Goal: Task Accomplishment & Management: Use online tool/utility

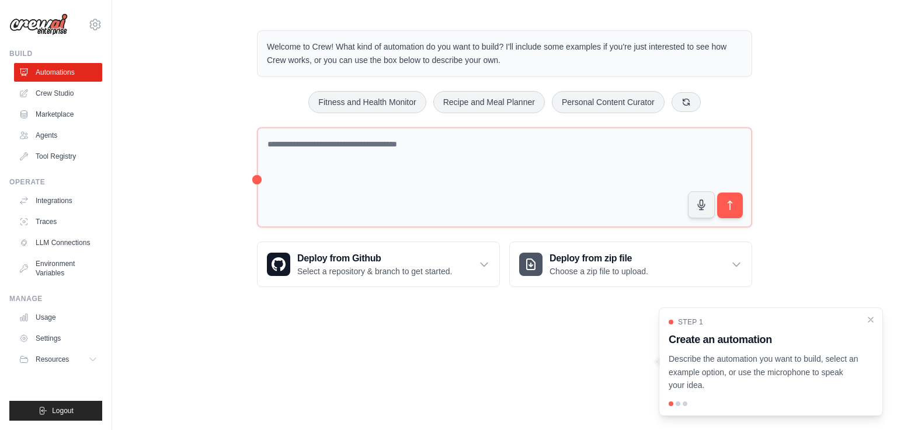
drag, startPoint x: 267, startPoint y: 47, endPoint x: 520, endPoint y: 60, distance: 253.2
click at [520, 60] on p "Welcome to Crew! What kind of automation do you want to build? I'll include som…" at bounding box center [504, 53] width 475 height 27
copy p "Welcome to Crew! What kind of automation do you want to build? I'll include som…"
click at [54, 135] on link "Agents" at bounding box center [59, 135] width 88 height 19
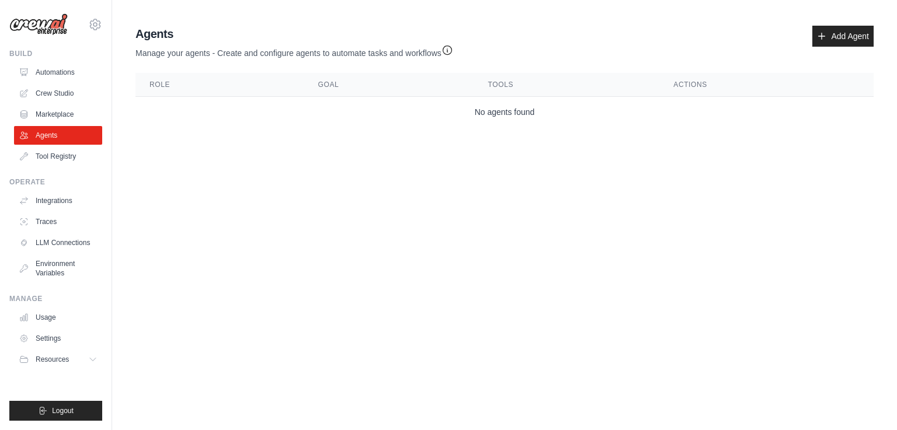
click at [159, 82] on th "Role" at bounding box center [219, 85] width 169 height 24
click at [847, 36] on link "Add Agent" at bounding box center [842, 36] width 61 height 21
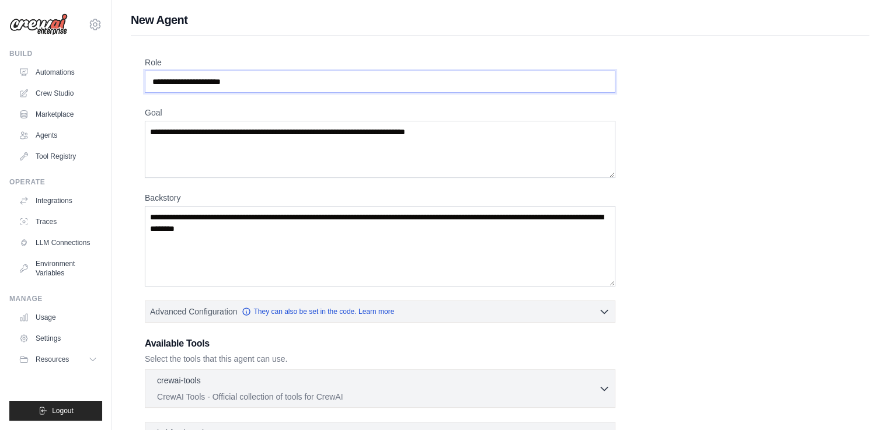
drag, startPoint x: 291, startPoint y: 85, endPoint x: 127, endPoint y: 84, distance: 164.1
click at [128, 84] on div "New Agent Role Goal Backstory Advanced Configuration They can also be set in th…" at bounding box center [500, 313] width 776 height 603
drag, startPoint x: 269, startPoint y: 79, endPoint x: 117, endPoint y: 79, distance: 151.8
click at [117, 79] on div "New Agent Role Goal Backstory Advanced Configuration They can also be set in th…" at bounding box center [500, 313] width 776 height 603
type input "*"
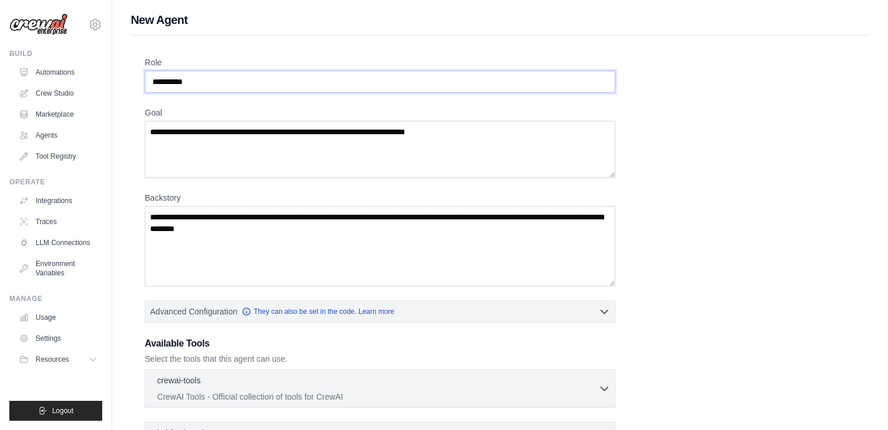
type input "**********"
type textarea "**********"
click at [237, 232] on textarea "Backstory" at bounding box center [380, 246] width 471 height 81
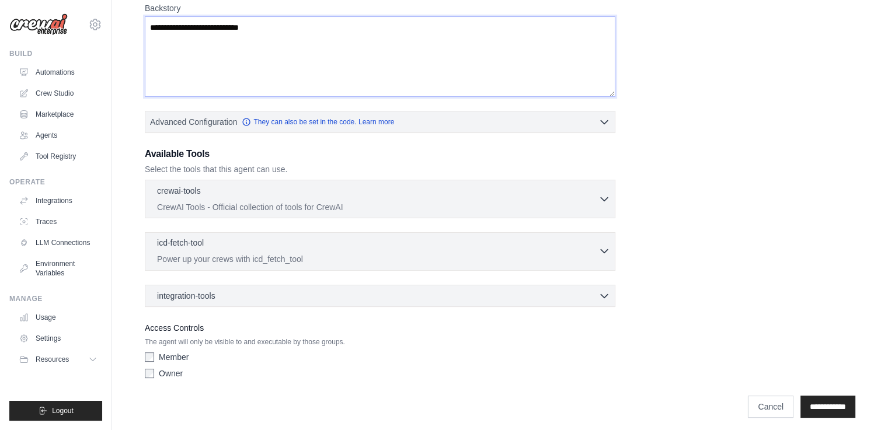
scroll to position [194, 0]
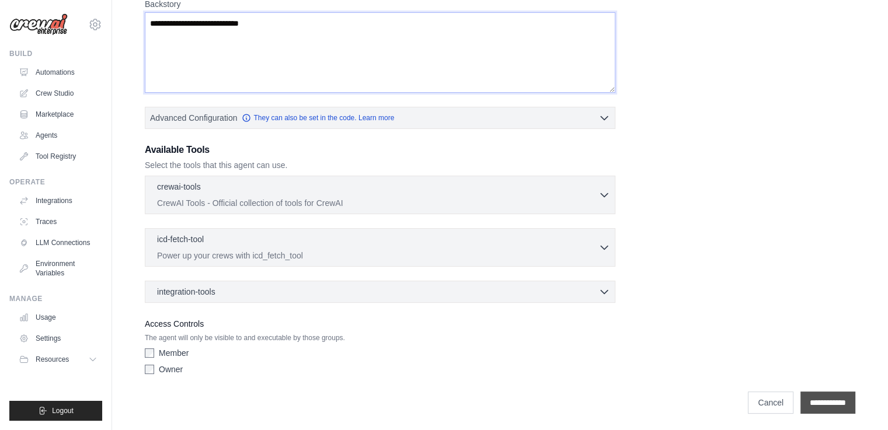
type textarea "**********"
click at [827, 401] on input "**********" at bounding box center [827, 403] width 55 height 22
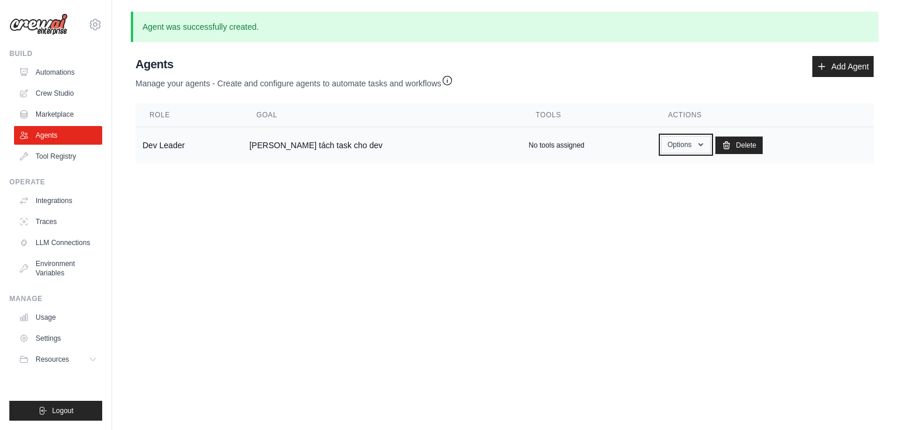
click at [661, 139] on button "Options" at bounding box center [686, 145] width 50 height 18
click at [448, 209] on body "kkiendx84@gmail.com Settings Build Automations Crew Studio" at bounding box center [448, 215] width 897 height 430
click at [840, 73] on link "Add Agent" at bounding box center [842, 66] width 61 height 21
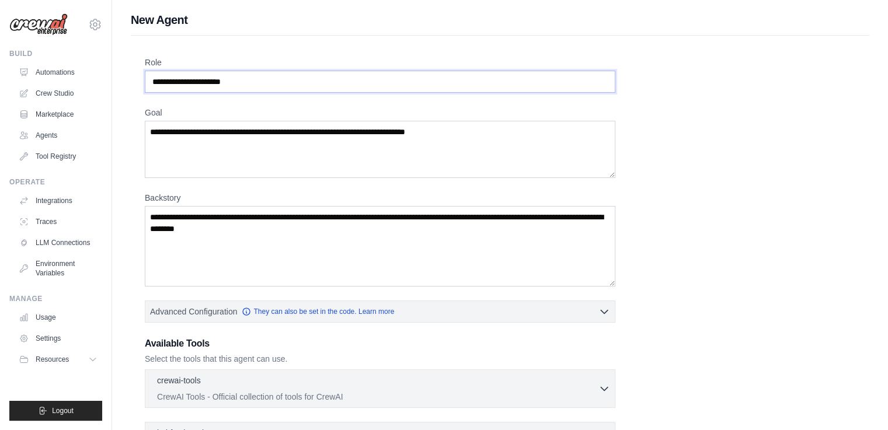
click at [237, 76] on input "Role" at bounding box center [380, 82] width 471 height 22
type input "********"
type textarea "**********"
click at [269, 217] on textarea "Backstory" at bounding box center [380, 246] width 471 height 81
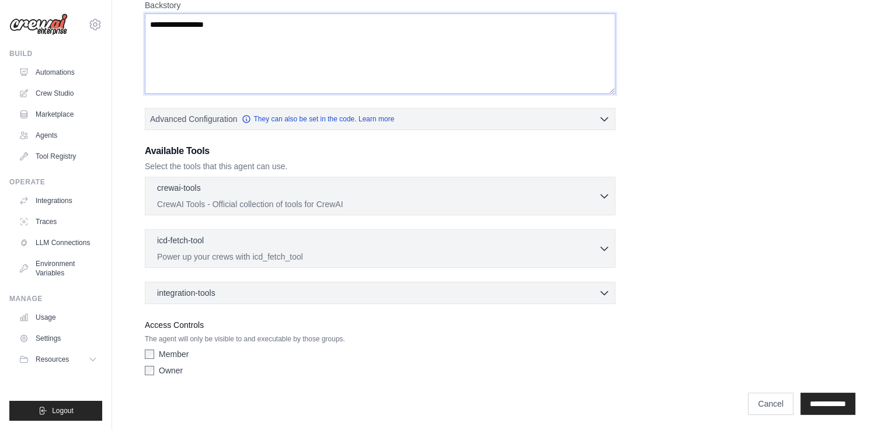
scroll to position [194, 0]
type textarea "**********"
click at [815, 393] on input "**********" at bounding box center [827, 403] width 55 height 22
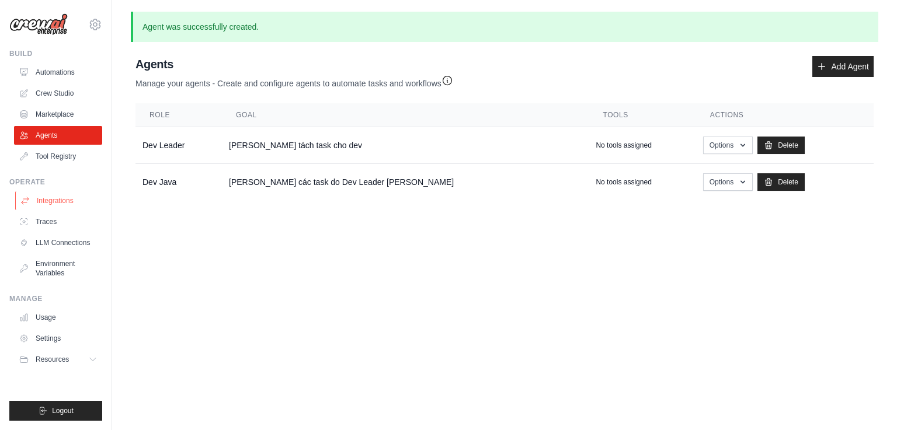
click at [62, 203] on link "Integrations" at bounding box center [59, 201] width 88 height 19
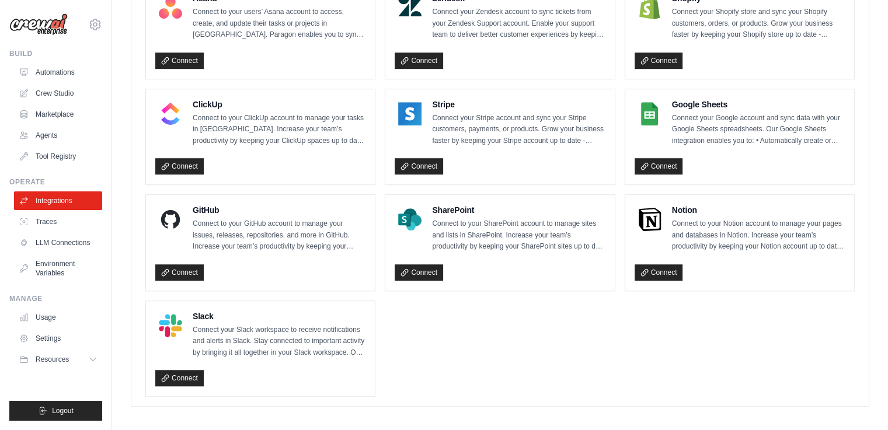
scroll to position [802, 0]
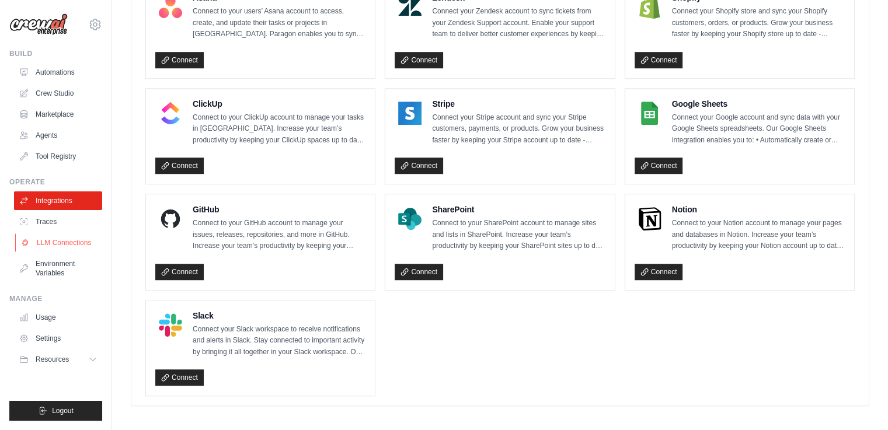
click at [84, 241] on link "LLM Connections" at bounding box center [59, 243] width 88 height 19
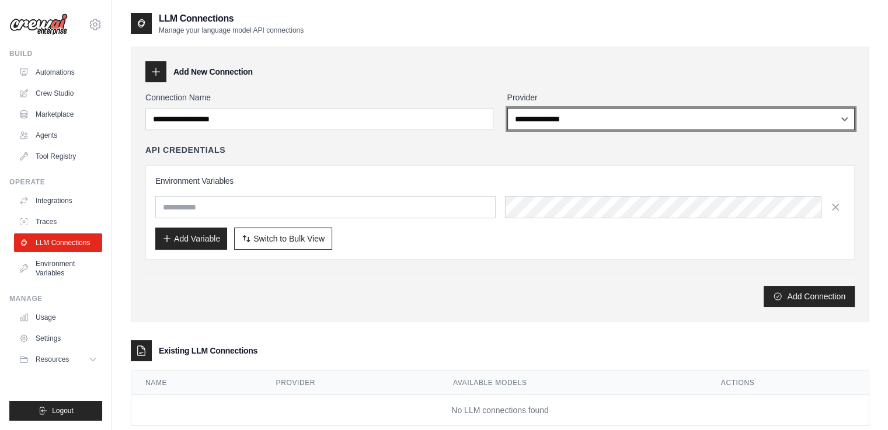
click at [639, 124] on select "**********" at bounding box center [681, 119] width 348 height 22
click at [507, 108] on select "**********" at bounding box center [681, 119] width 348 height 22
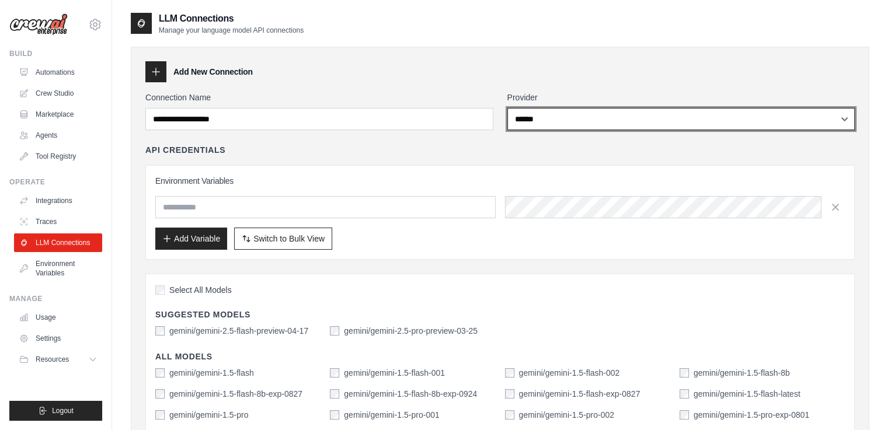
click at [590, 114] on select "**********" at bounding box center [681, 119] width 348 height 22
click at [507, 108] on select "**********" at bounding box center [681, 119] width 348 height 22
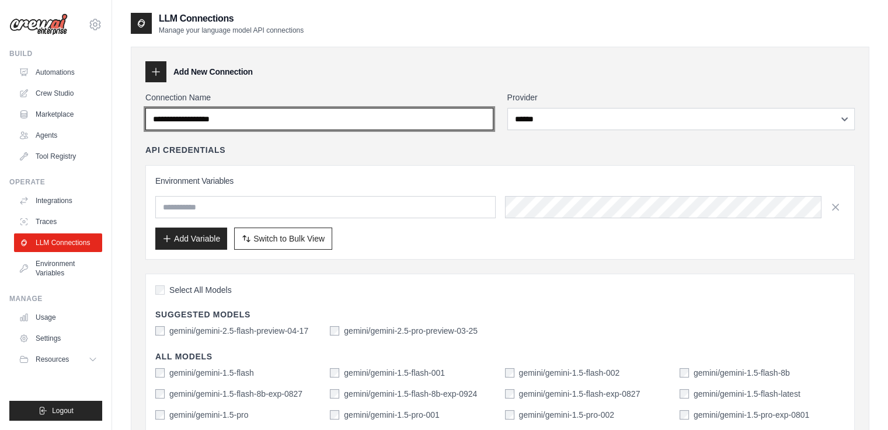
click at [318, 123] on input "Connection Name" at bounding box center [319, 119] width 348 height 22
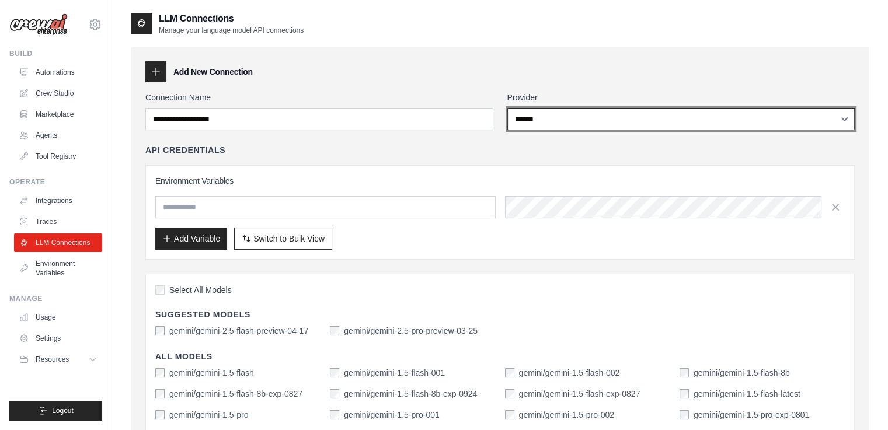
click at [542, 119] on select "**********" at bounding box center [681, 119] width 348 height 22
select select "******"
click at [507, 108] on select "**********" at bounding box center [681, 119] width 348 height 22
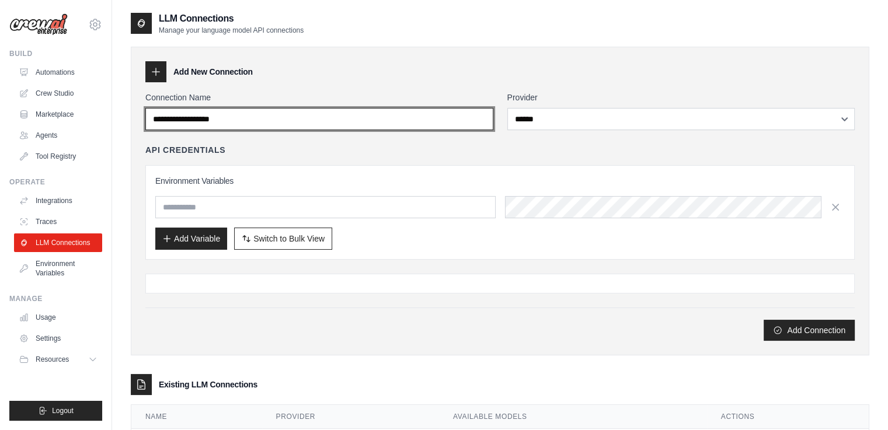
click at [374, 125] on input "Connection Name" at bounding box center [319, 119] width 348 height 22
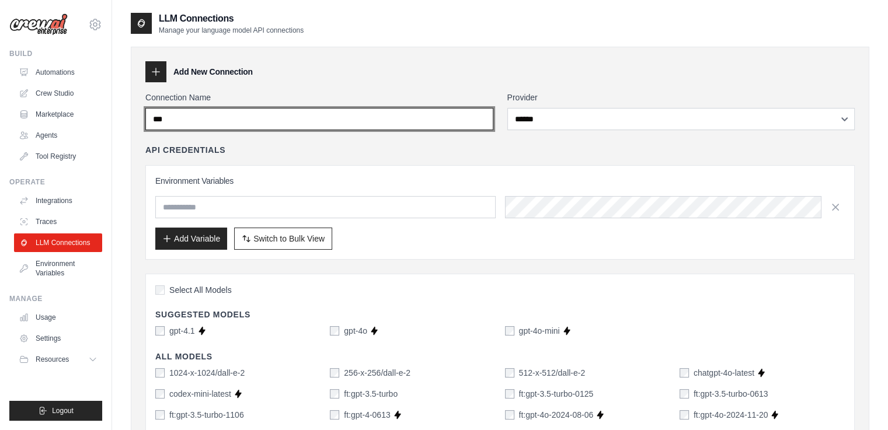
scroll to position [97, 0]
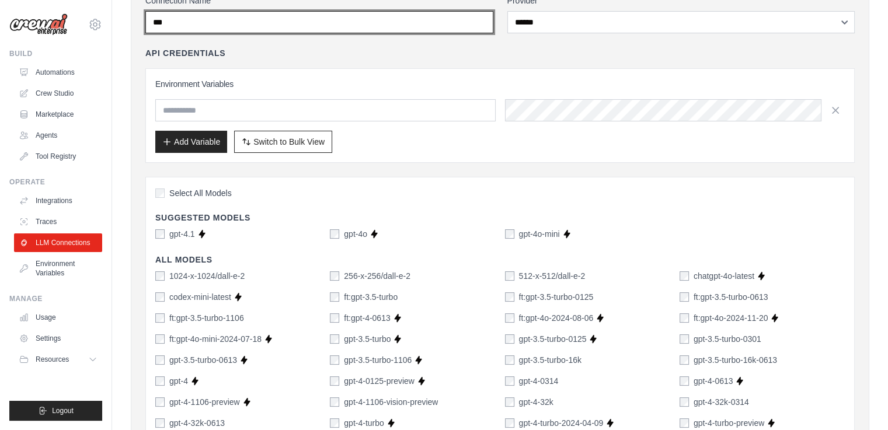
type input "***"
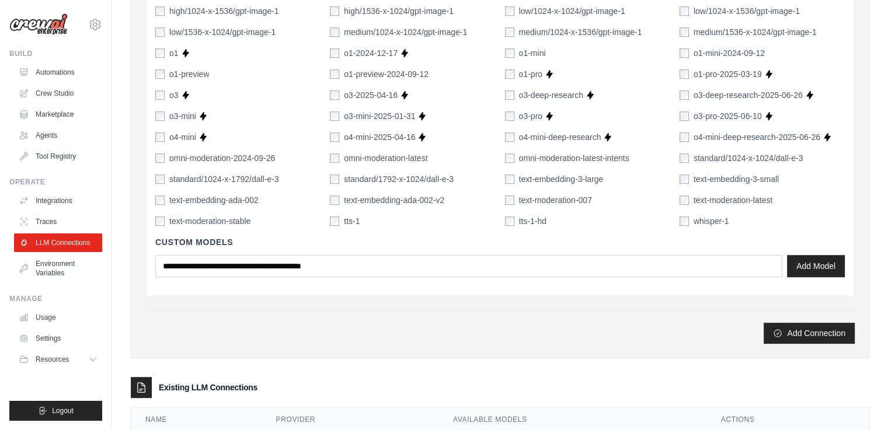
scroll to position [778, 0]
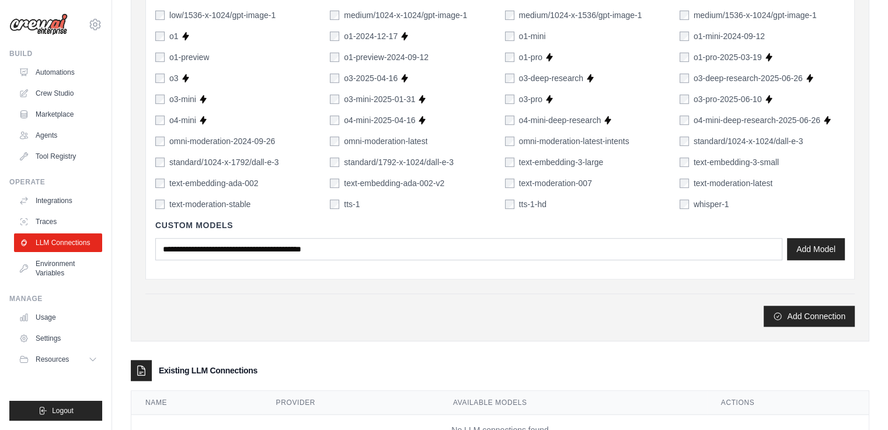
drag, startPoint x: 796, startPoint y: 311, endPoint x: 410, endPoint y: 234, distance: 393.4
click at [796, 311] on button "Add Connection" at bounding box center [809, 316] width 91 height 21
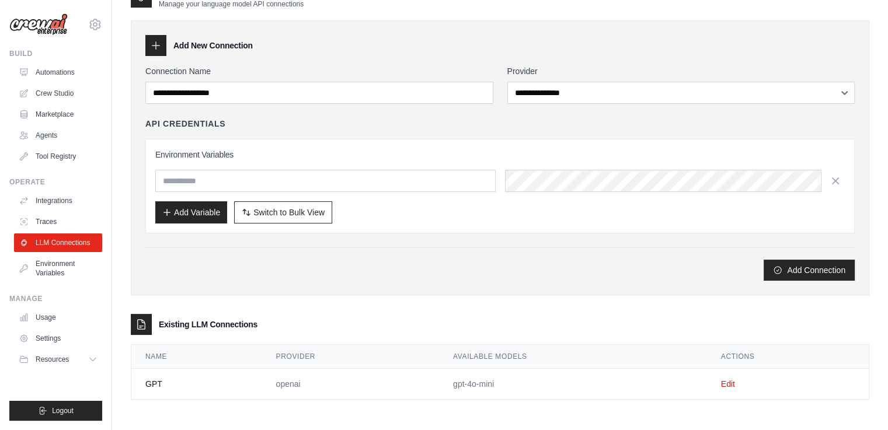
scroll to position [0, 0]
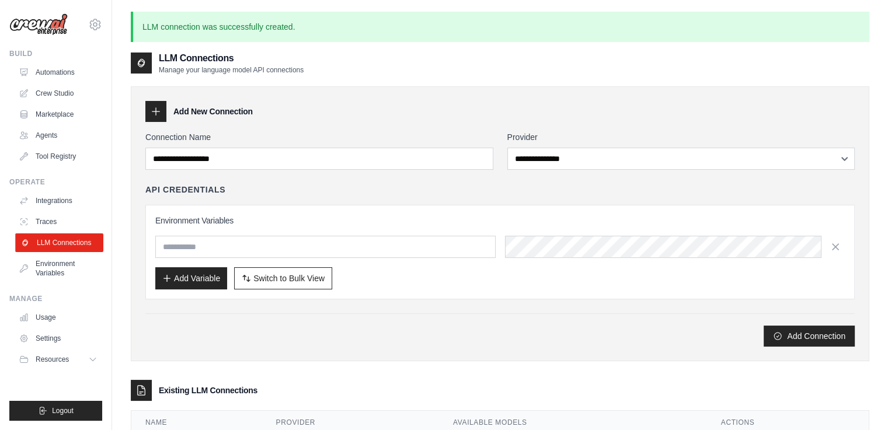
click at [62, 239] on link "LLM Connections" at bounding box center [59, 243] width 88 height 19
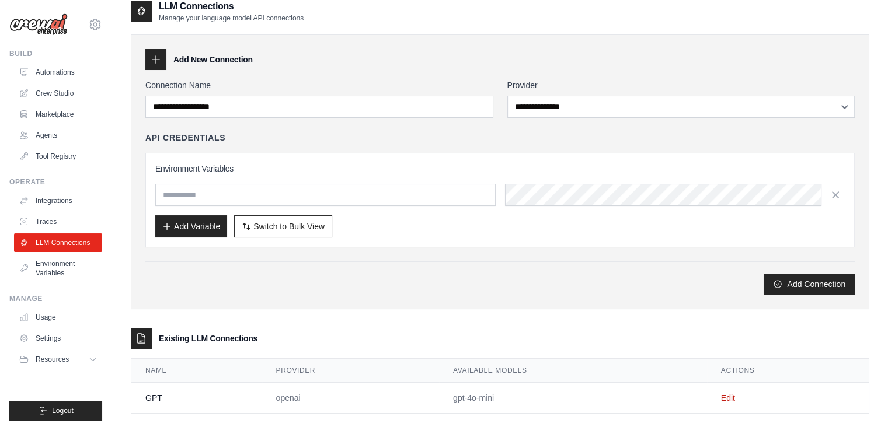
scroll to position [25, 0]
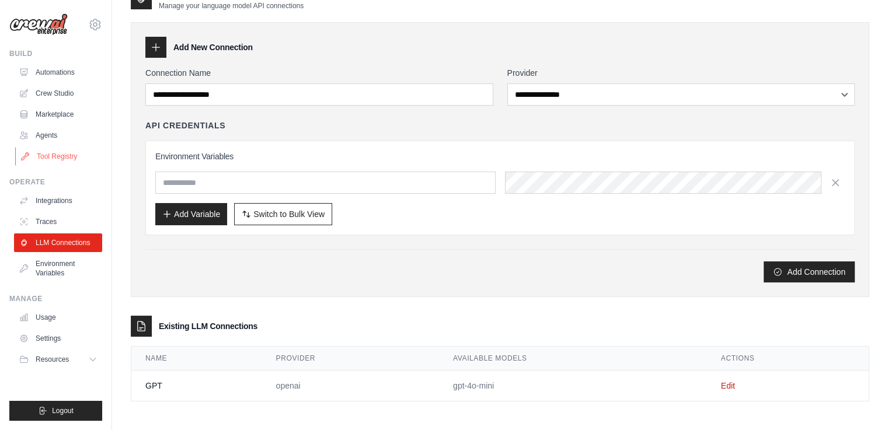
click at [60, 157] on link "Tool Registry" at bounding box center [59, 156] width 88 height 19
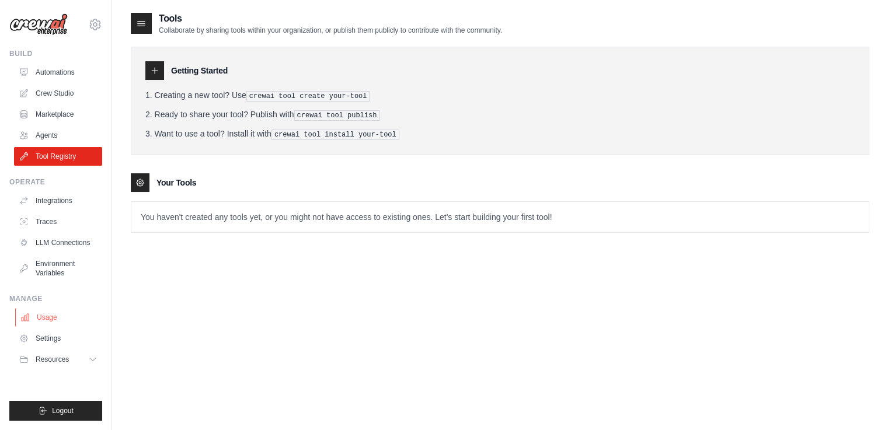
click at [48, 321] on link "Usage" at bounding box center [59, 317] width 88 height 19
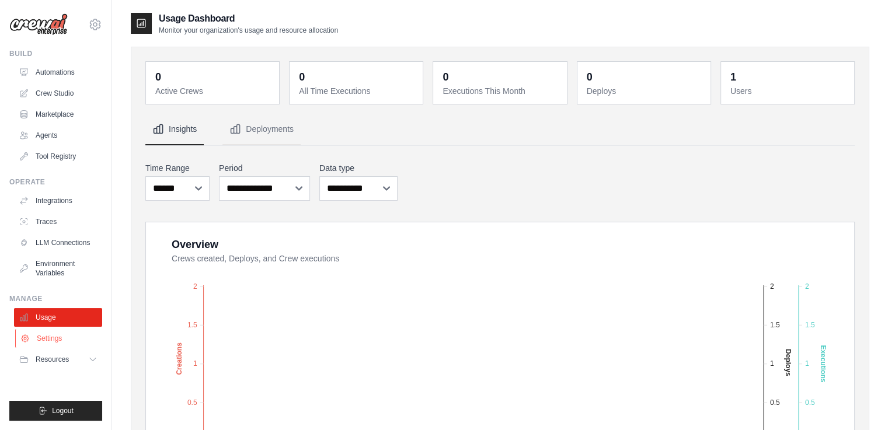
click at [55, 343] on link "Settings" at bounding box center [59, 338] width 88 height 19
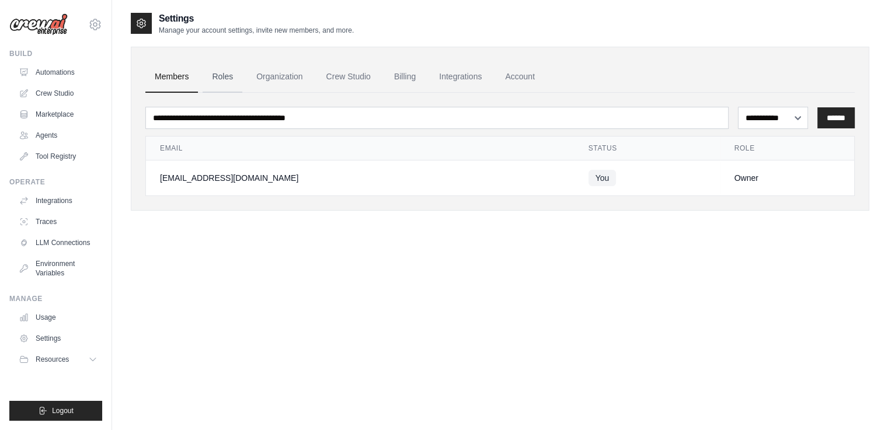
click at [224, 75] on link "Roles" at bounding box center [223, 77] width 40 height 32
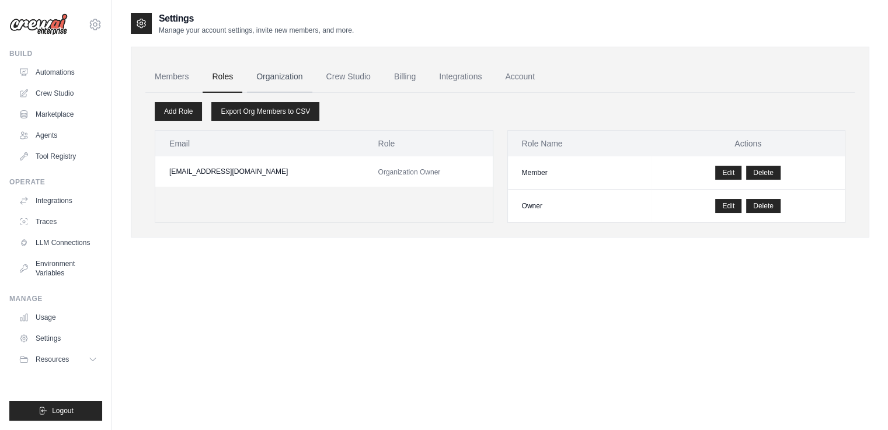
click at [283, 75] on link "Organization" at bounding box center [279, 77] width 65 height 32
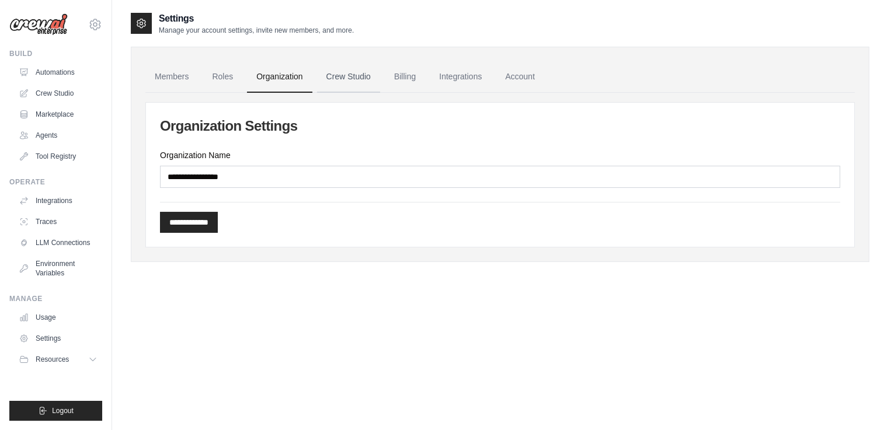
click at [356, 75] on link "Crew Studio" at bounding box center [348, 77] width 63 height 32
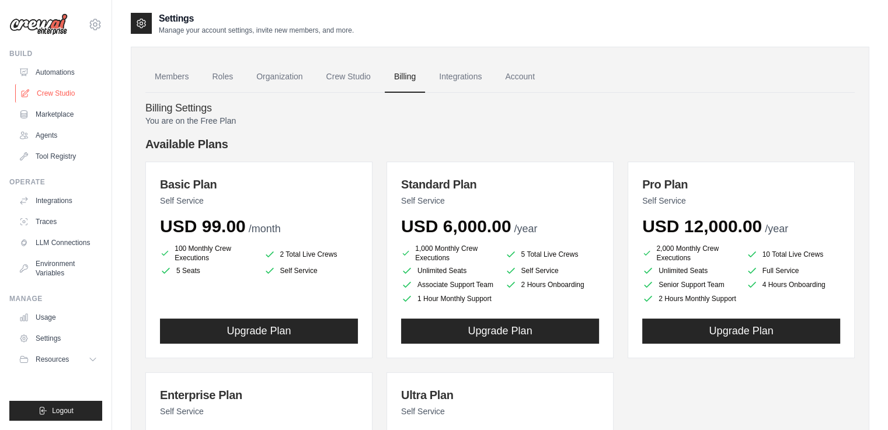
click at [61, 94] on link "Crew Studio" at bounding box center [59, 93] width 88 height 19
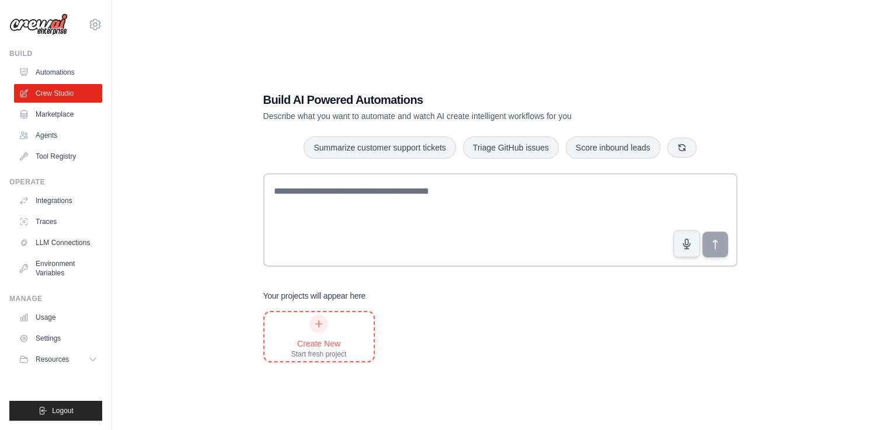
click at [320, 323] on icon at bounding box center [319, 324] width 6 height 6
click at [62, 69] on link "Automations" at bounding box center [59, 72] width 88 height 19
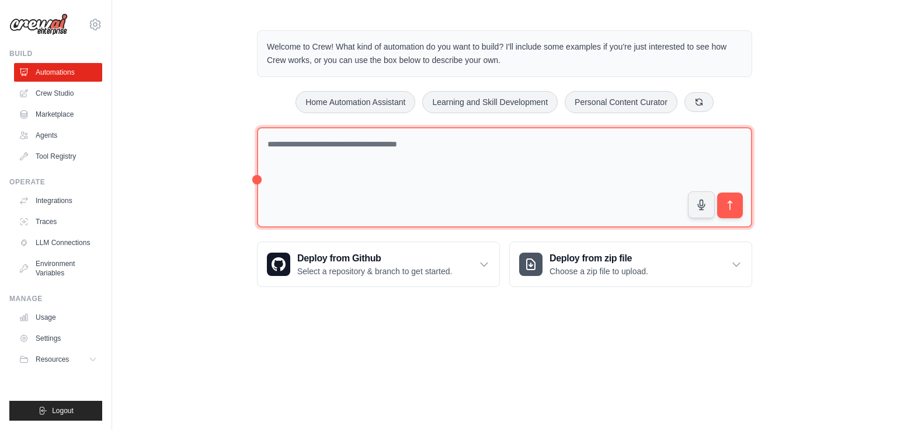
click at [322, 163] on textarea at bounding box center [504, 177] width 495 height 101
type textarea "*"
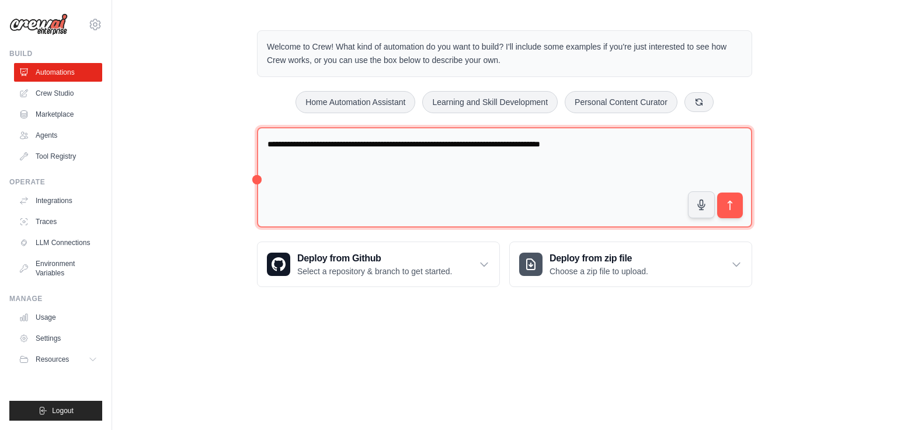
type textarea "**********"
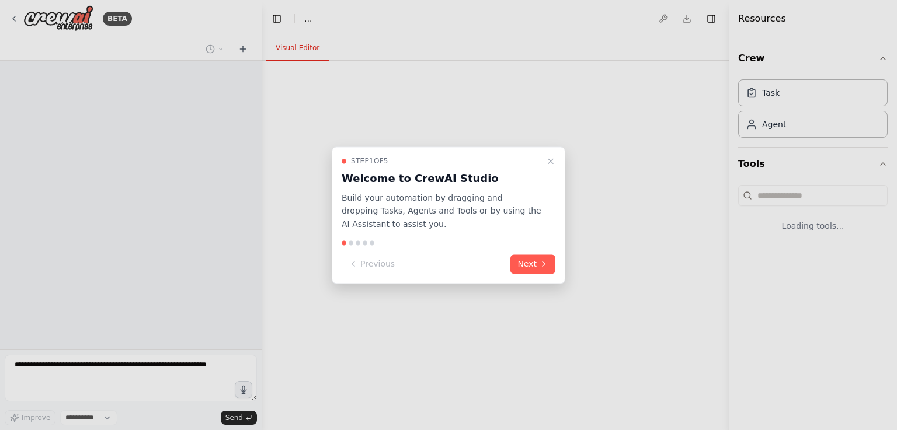
select select "****"
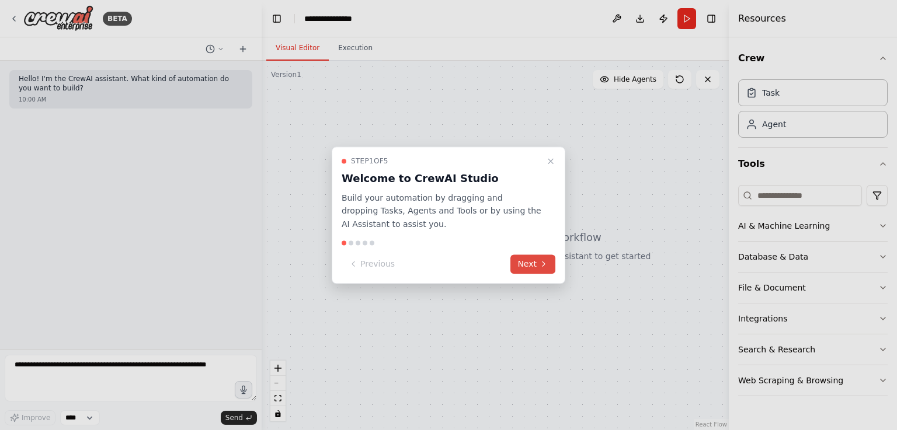
click at [527, 273] on button "Next" at bounding box center [532, 264] width 45 height 19
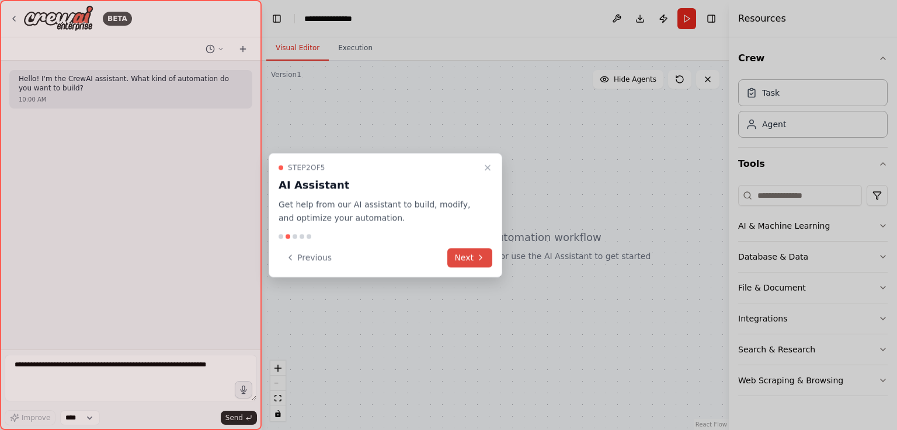
click at [483, 260] on icon at bounding box center [480, 257] width 9 height 9
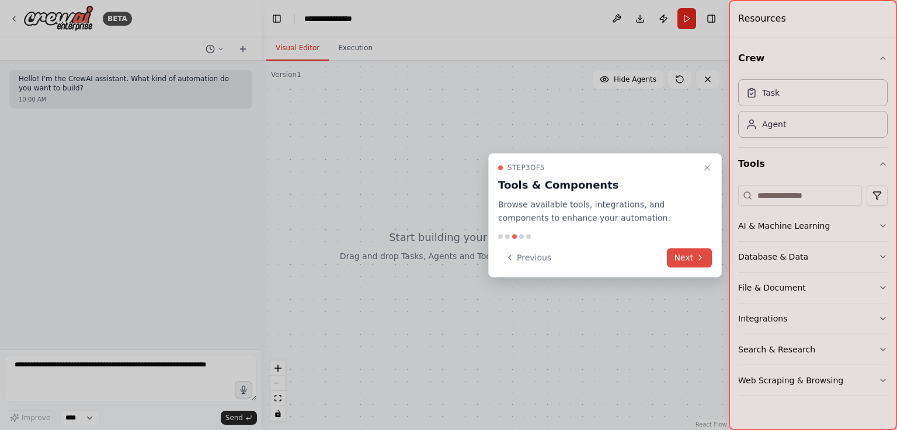
click at [680, 259] on button "Next" at bounding box center [689, 257] width 45 height 19
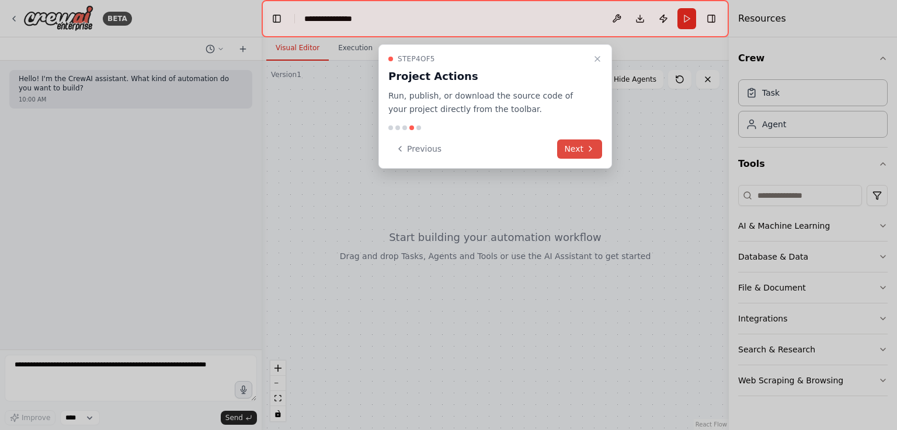
click at [579, 151] on button "Next" at bounding box center [579, 149] width 45 height 19
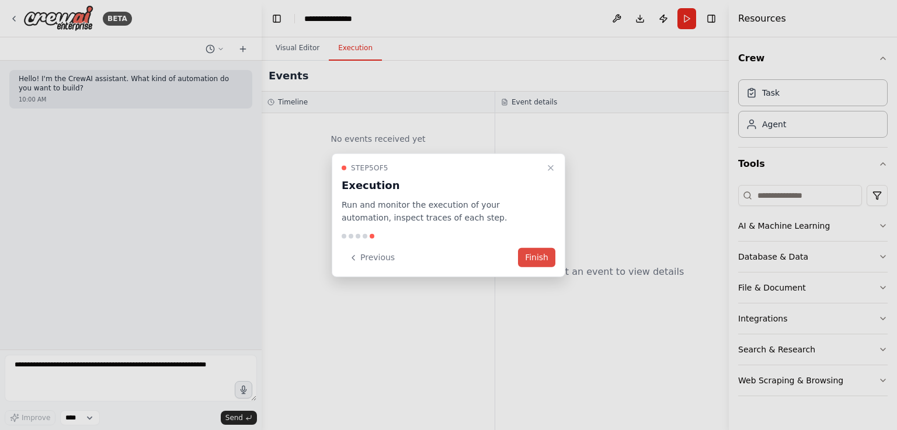
click at [538, 262] on button "Finish" at bounding box center [536, 257] width 37 height 19
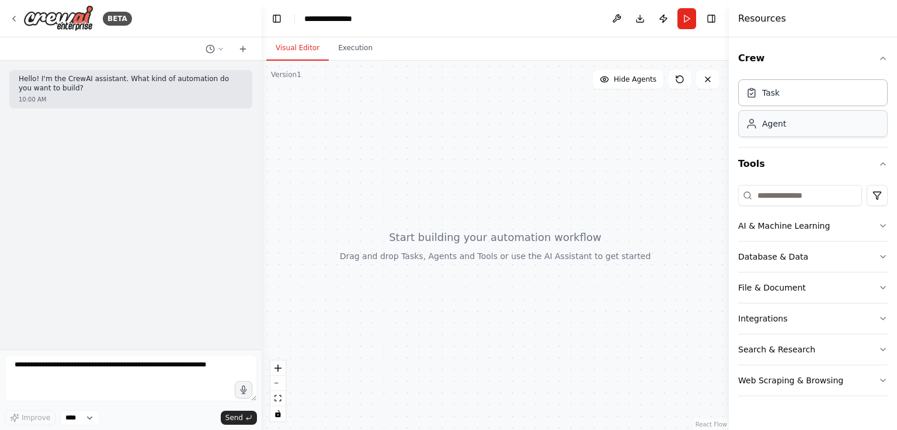
click at [805, 124] on div "Agent" at bounding box center [812, 123] width 149 height 27
click at [788, 102] on div "Task" at bounding box center [812, 92] width 149 height 27
click at [849, 229] on button "AI & Machine Learning" at bounding box center [812, 226] width 149 height 30
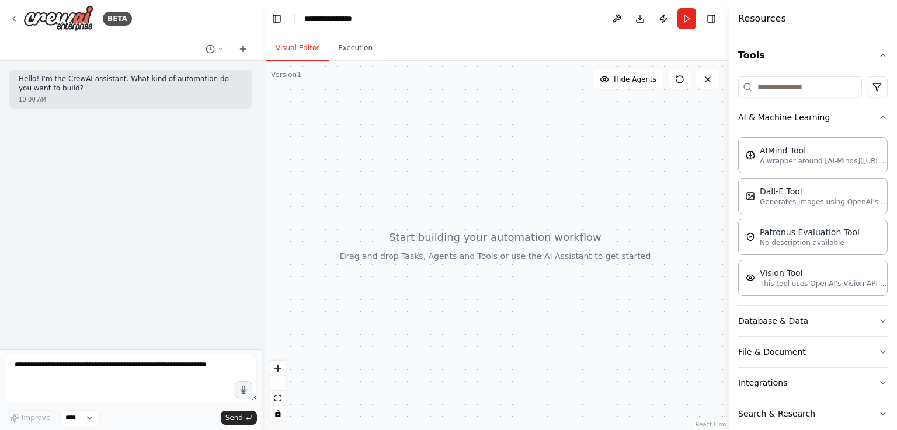
scroll to position [155, 0]
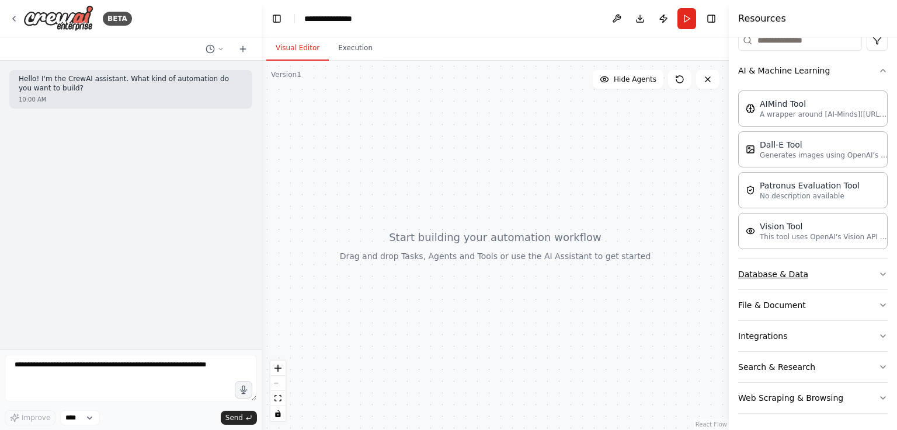
click at [824, 271] on button "Database & Data" at bounding box center [812, 274] width 149 height 30
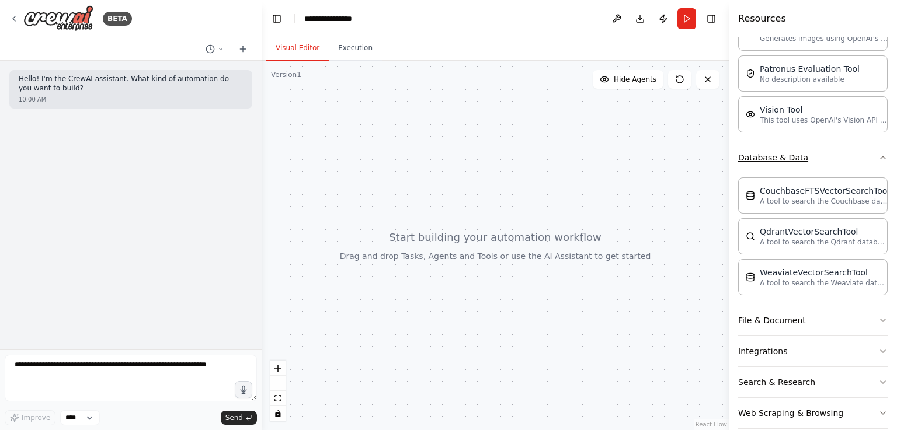
scroll to position [286, 0]
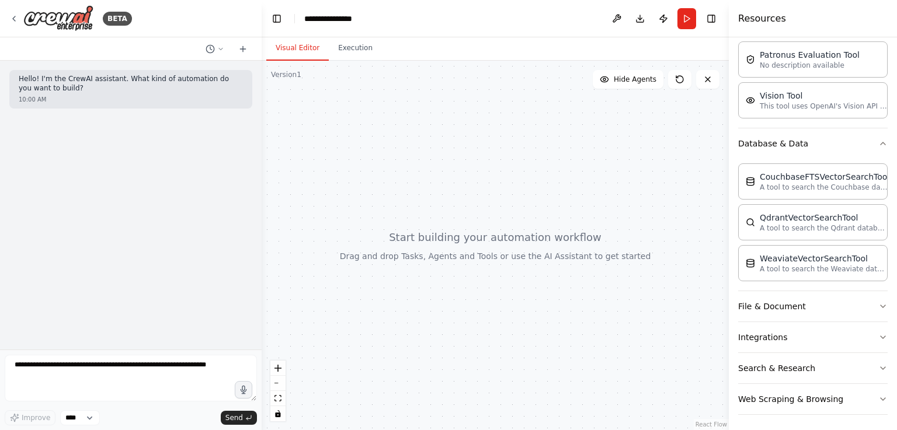
click at [424, 151] on div at bounding box center [495, 246] width 467 height 370
click at [58, 18] on img at bounding box center [58, 18] width 70 height 26
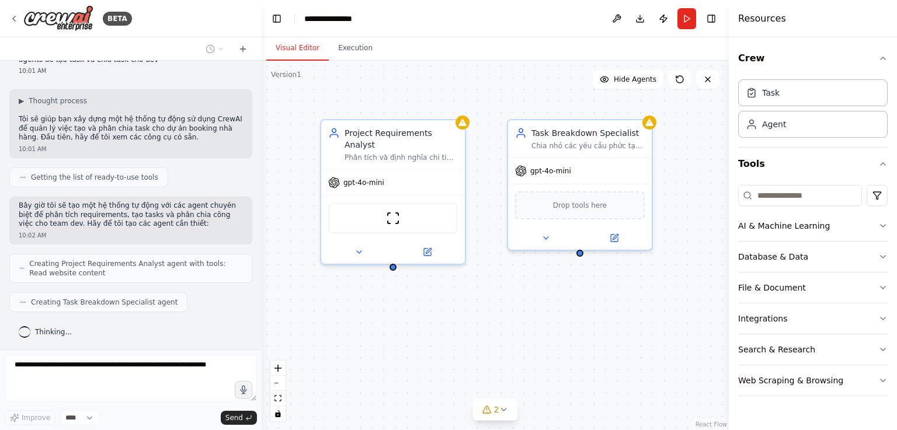
scroll to position [58, 0]
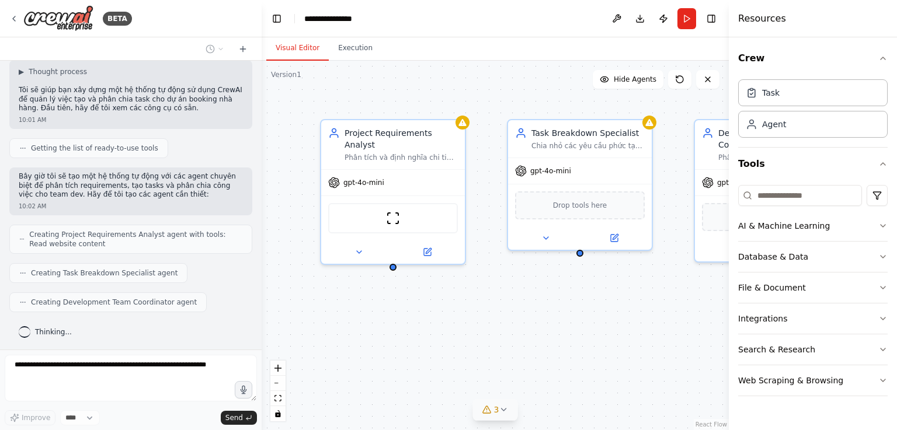
click at [506, 415] on icon at bounding box center [503, 409] width 9 height 9
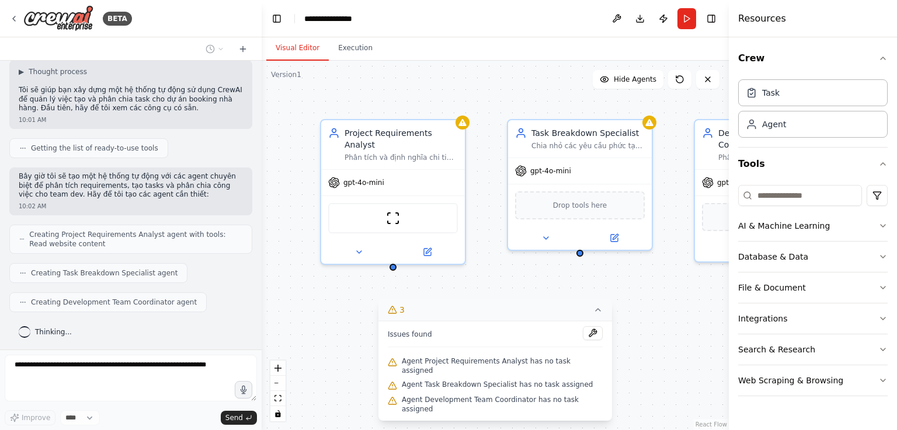
click at [692, 316] on div "Project Requirements Analyst Phân tích và định nghĩa chi tiết các yêu cầu cho h…" at bounding box center [495, 246] width 467 height 370
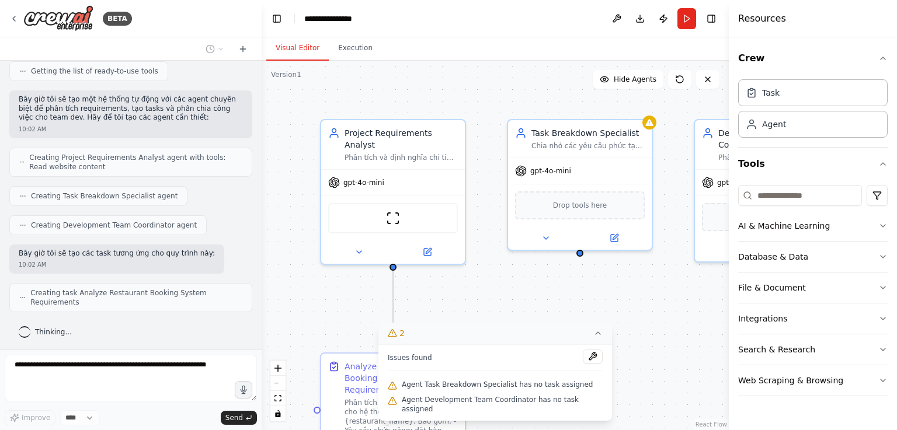
scroll to position [126, 0]
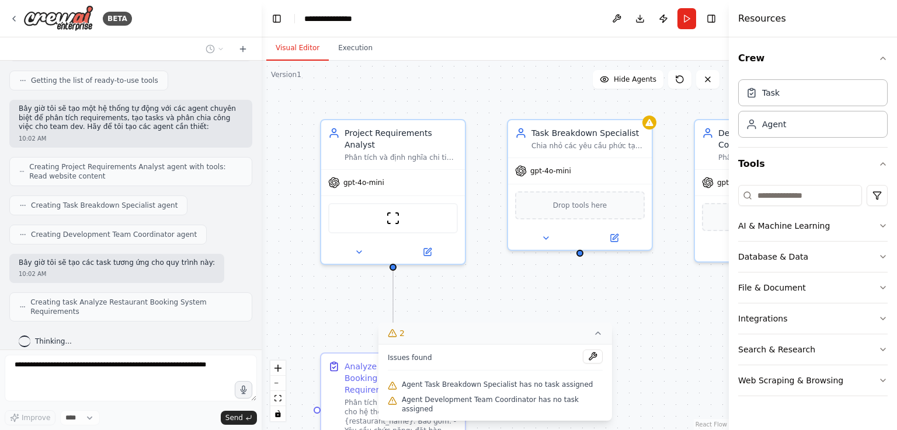
click at [652, 308] on div ".deletable-edge-delete-btn { width: 20px; height: 20px; border: 0px solid #ffff…" at bounding box center [495, 246] width 467 height 370
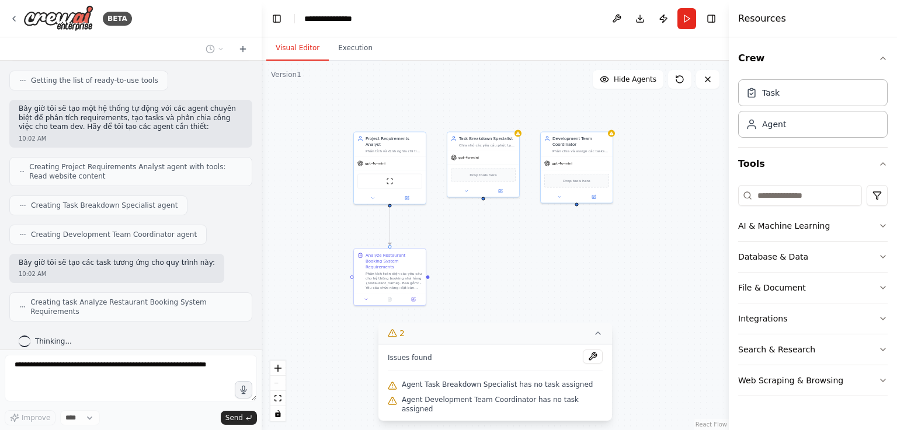
drag, startPoint x: 655, startPoint y: 353, endPoint x: 523, endPoint y: 271, distance: 155.7
click at [523, 271] on div ".deletable-edge-delete-btn { width: 20px; height: 20px; border: 0px solid #ffff…" at bounding box center [495, 246] width 467 height 370
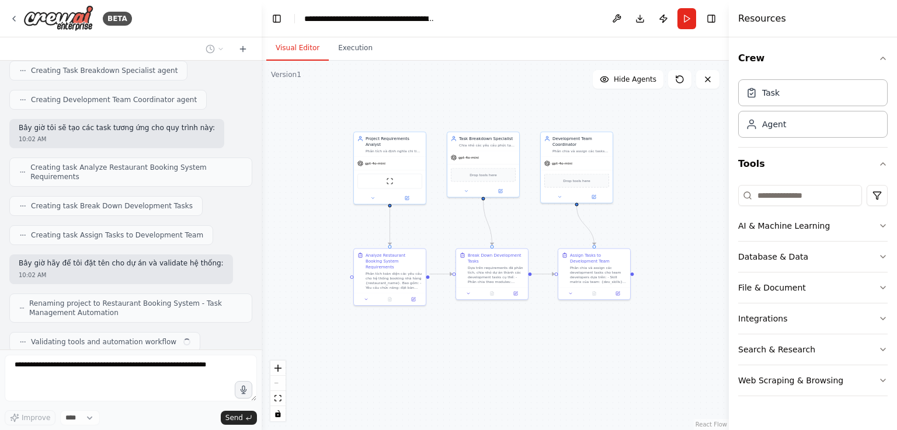
scroll to position [290, 0]
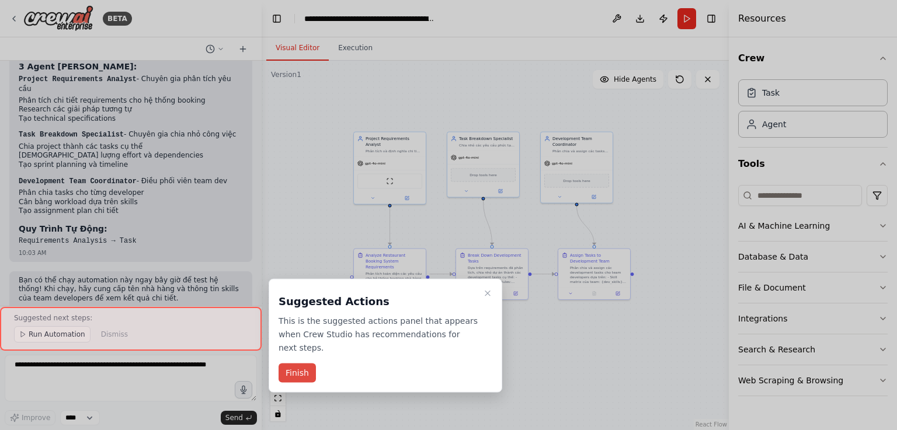
click at [298, 364] on button "Finish" at bounding box center [297, 373] width 37 height 19
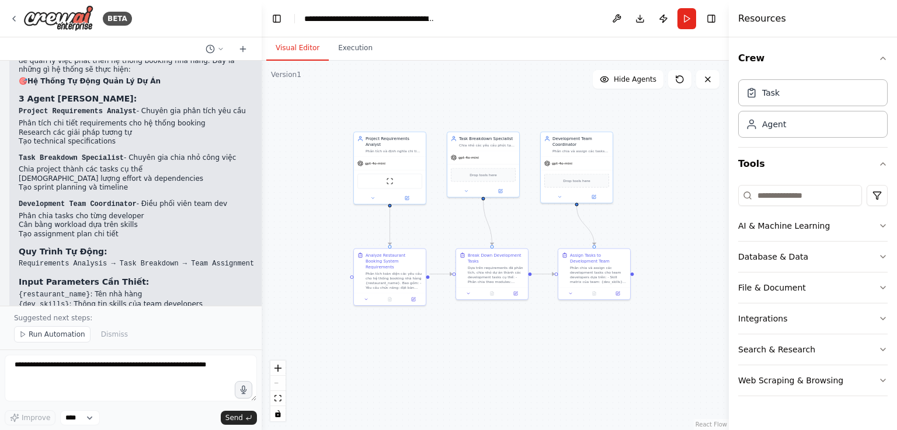
scroll to position [677, 0]
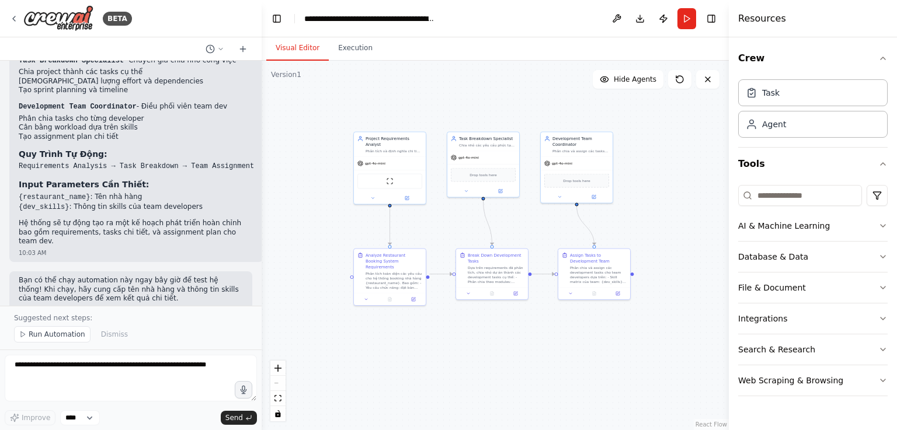
click at [889, 225] on div "Crew Task Agent Tools AI & Machine Learning Database & Data File & Document Int…" at bounding box center [813, 233] width 168 height 393
click at [883, 224] on icon "button" at bounding box center [882, 225] width 9 height 9
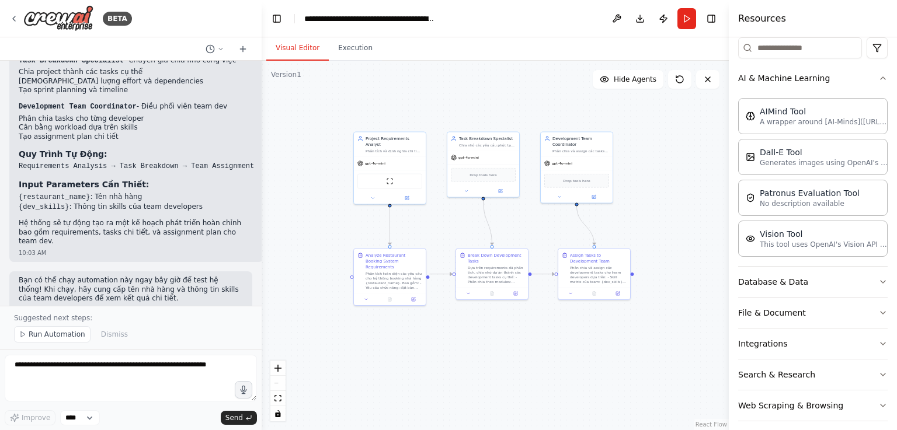
scroll to position [155, 0]
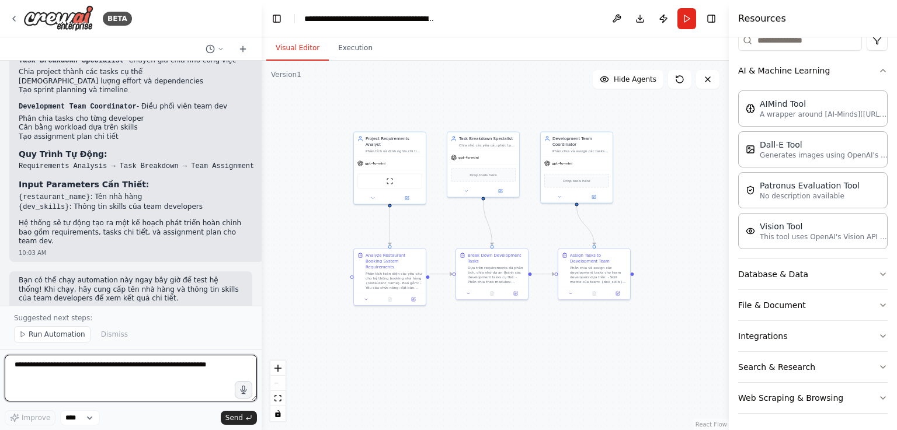
click at [101, 374] on textarea at bounding box center [131, 378] width 252 height 47
type textarea "*********"
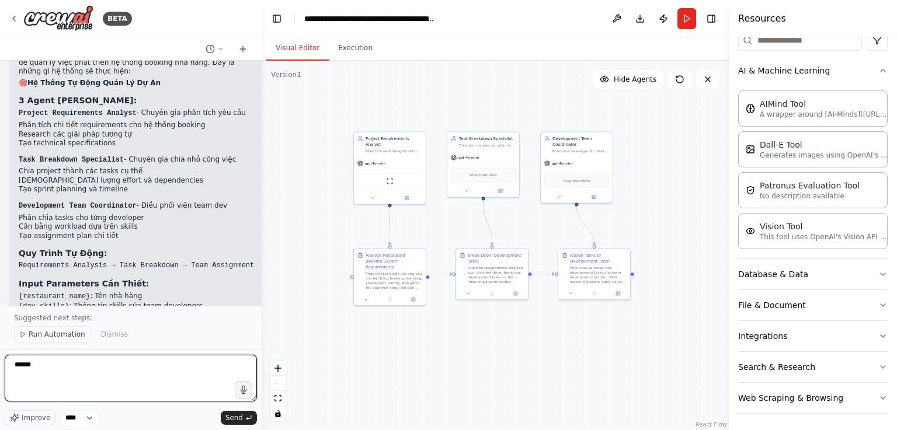
scroll to position [579, 0]
type textarea "**********"
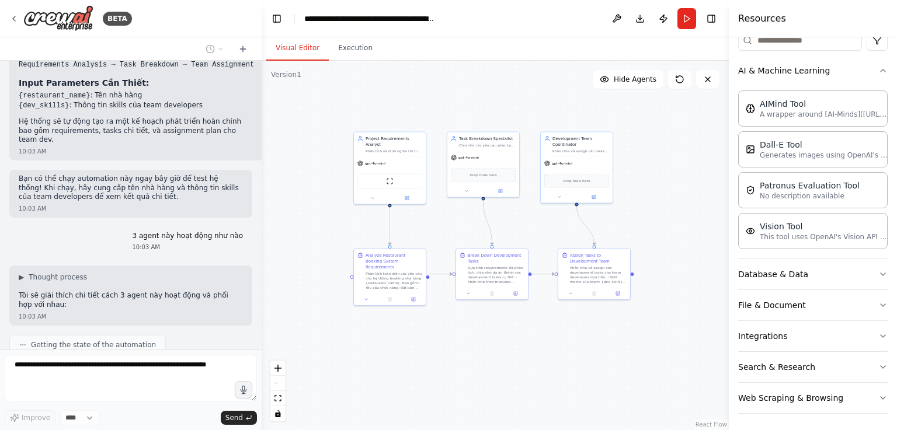
scroll to position [800, 0]
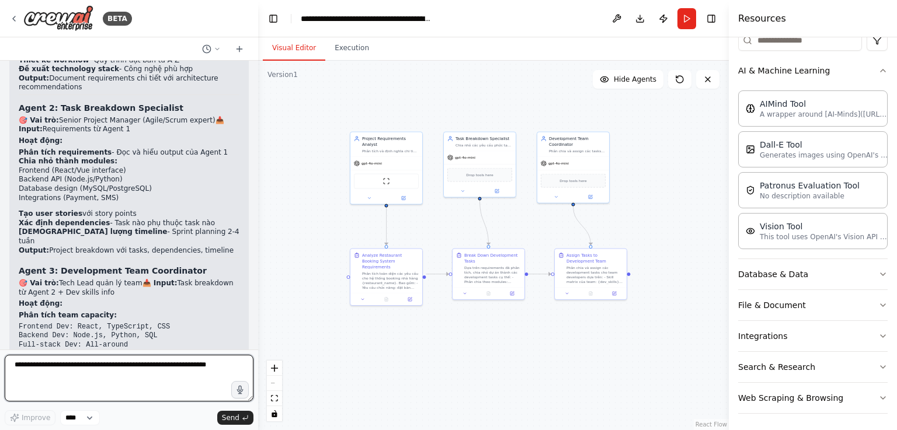
drag, startPoint x: 260, startPoint y: 323, endPoint x: 258, endPoint y: 314, distance: 9.5
click at [258, 314] on div "BETA xây dựng 1 hệ thống booking cho nhà hàng, sử dụng của agents để tạo task v…" at bounding box center [448, 215] width 897 height 430
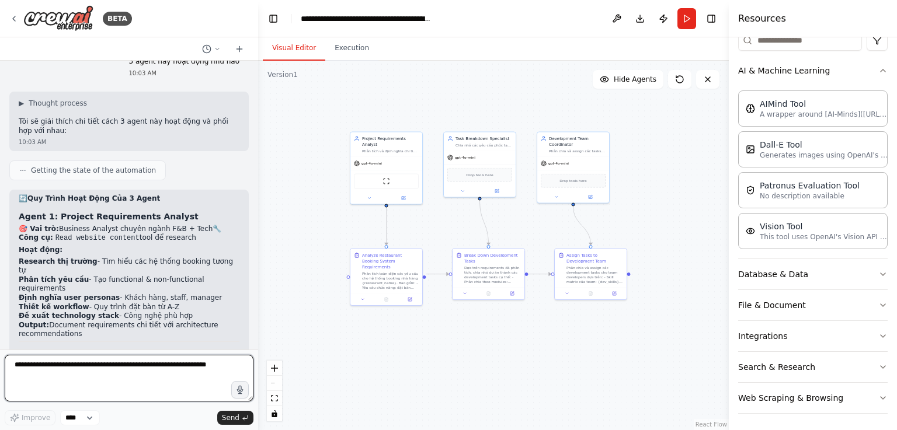
scroll to position [864, 0]
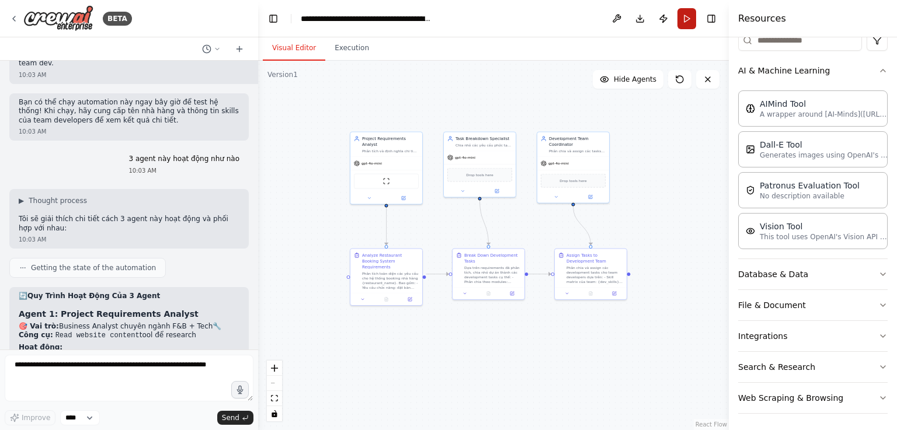
click at [689, 17] on button "Run" at bounding box center [686, 18] width 19 height 21
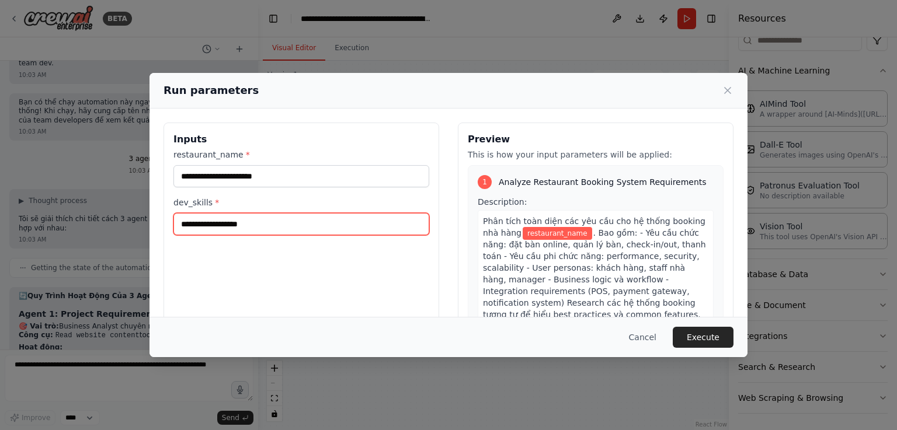
click at [277, 213] on input "dev_skills *" at bounding box center [301, 224] width 256 height 22
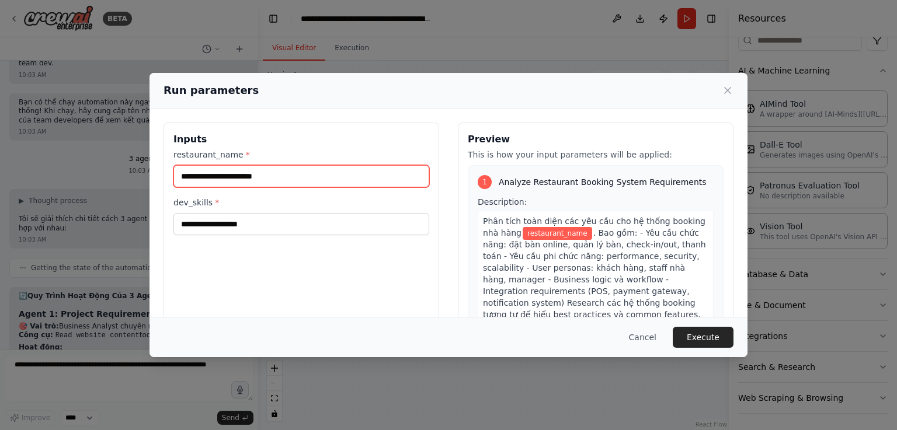
click at [260, 179] on input "restaurant_name *" at bounding box center [301, 176] width 256 height 22
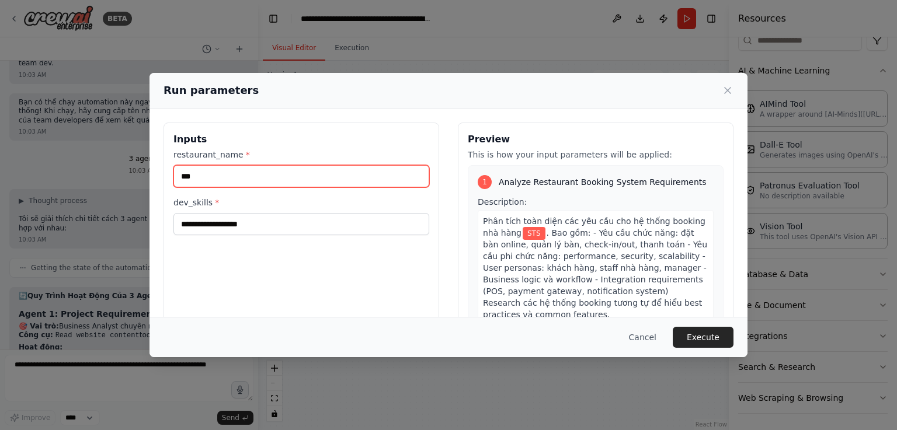
type input "***"
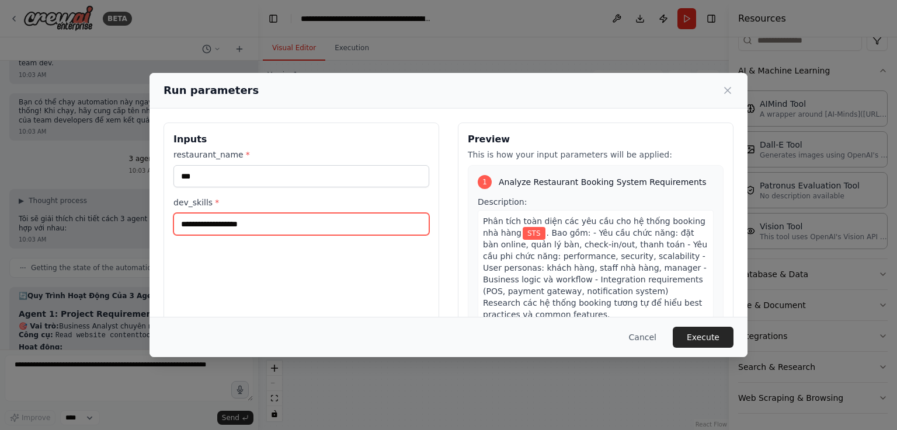
click at [328, 221] on input "dev_skills *" at bounding box center [301, 224] width 256 height 22
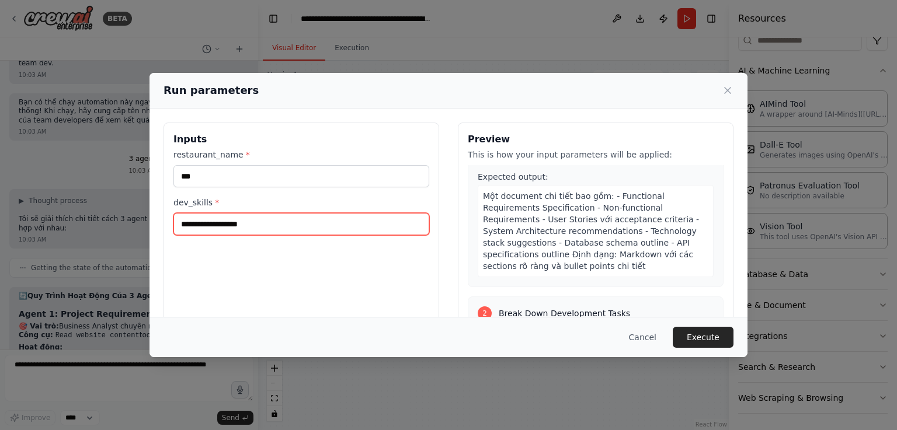
scroll to position [0, 0]
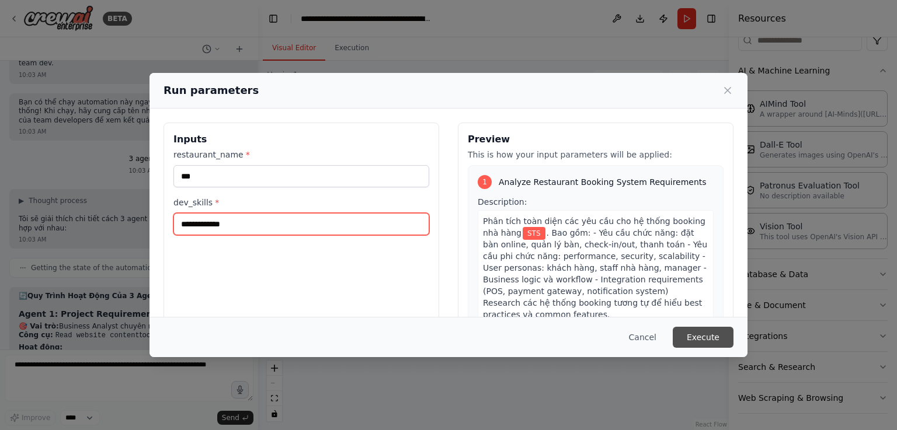
type input "**********"
click at [699, 331] on button "Execute" at bounding box center [703, 337] width 61 height 21
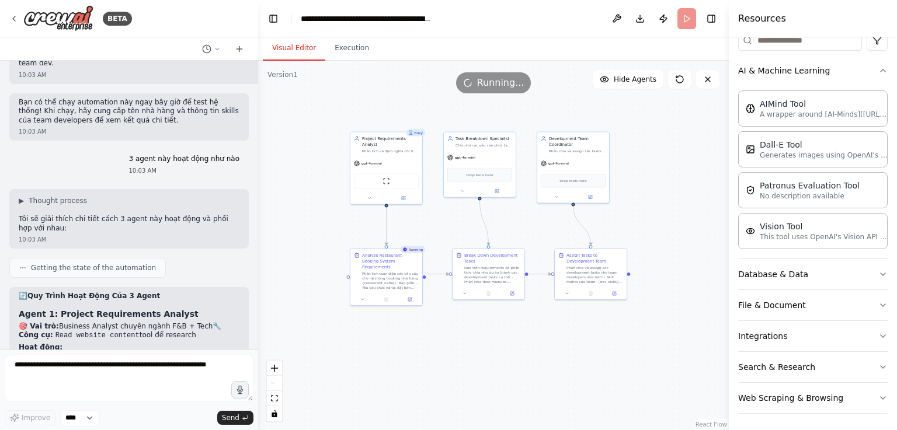
scroll to position [58, 0]
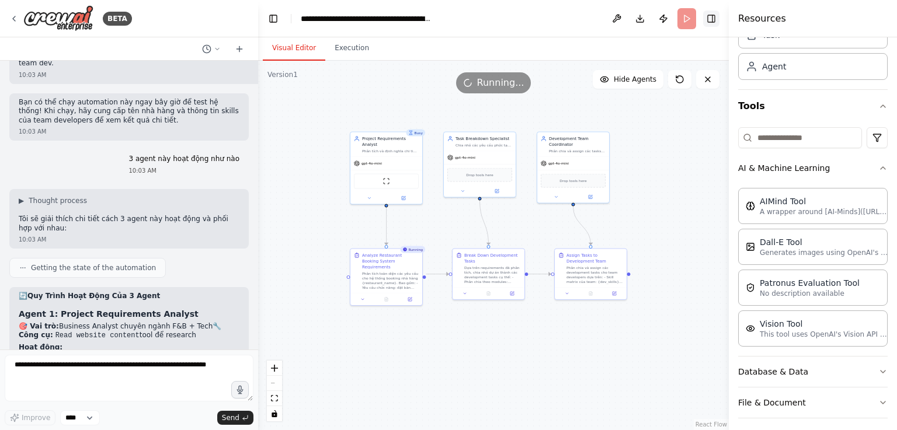
click at [709, 17] on button "Toggle Right Sidebar" at bounding box center [711, 19] width 16 height 16
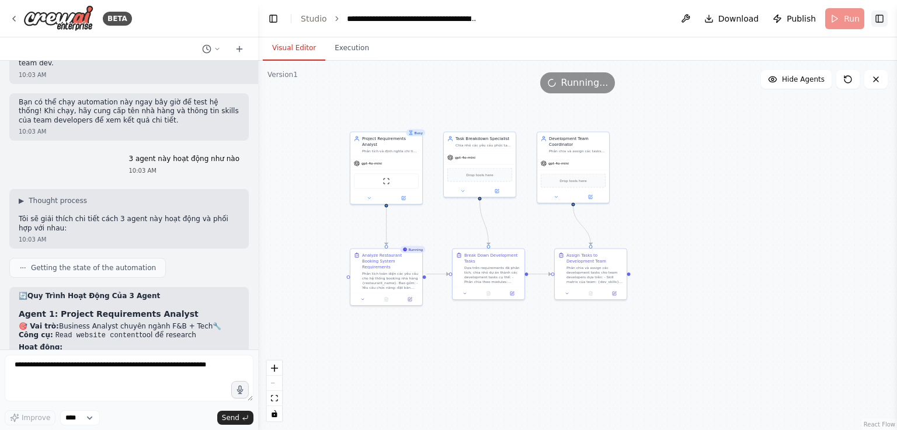
click at [883, 19] on button "Toggle Right Sidebar" at bounding box center [879, 19] width 16 height 16
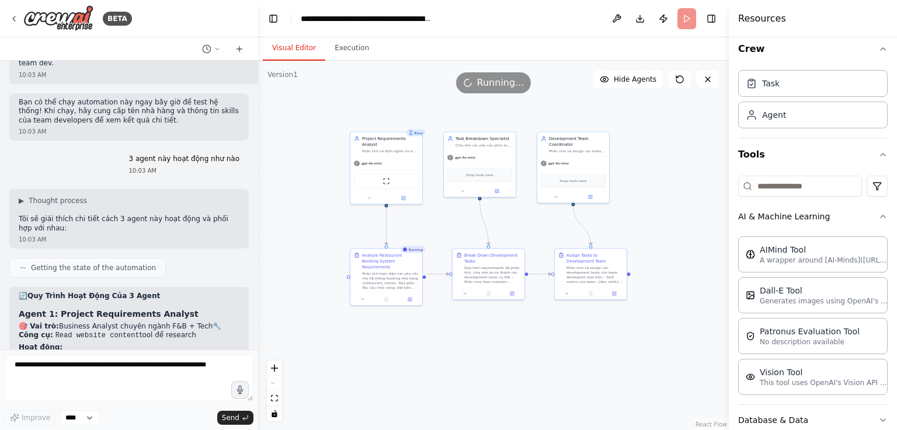
scroll to position [0, 0]
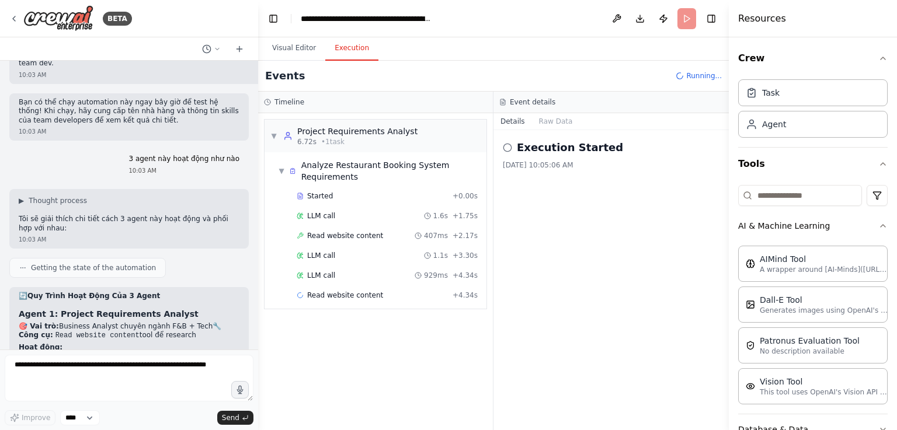
click at [349, 43] on button "Execution" at bounding box center [351, 48] width 53 height 25
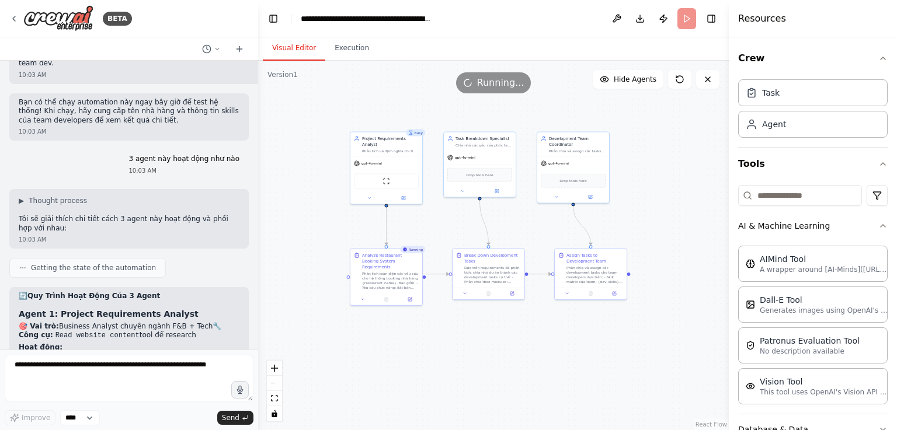
click at [291, 48] on button "Visual Editor" at bounding box center [294, 48] width 62 height 25
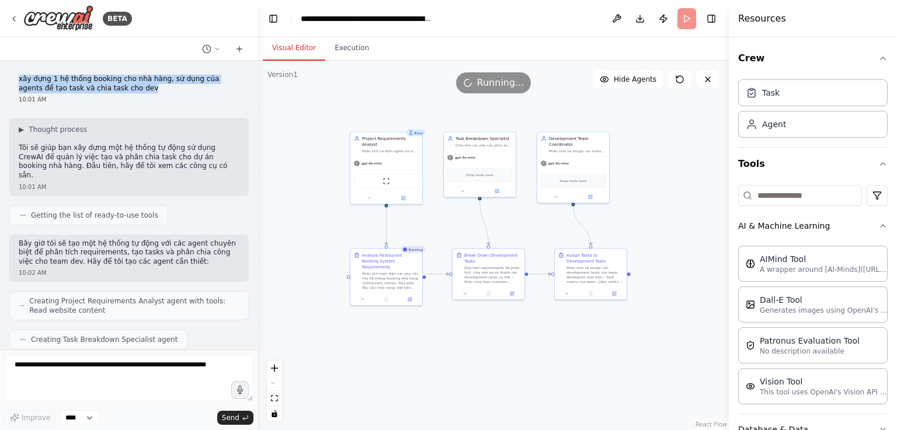
drag, startPoint x: 19, startPoint y: 78, endPoint x: 140, endPoint y: 93, distance: 122.3
click at [140, 93] on p "xây dựng 1 hệ thống booking cho nhà hàng, sử dụng của agents để tạo task và chi…" at bounding box center [129, 84] width 221 height 18
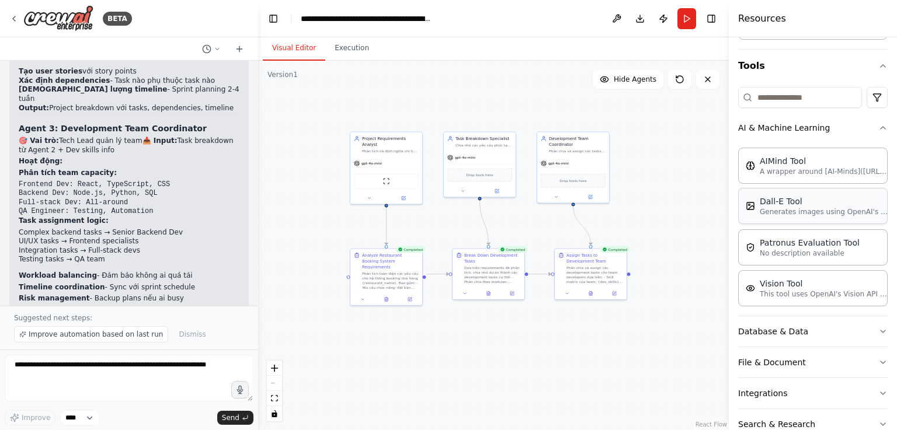
scroll to position [155, 0]
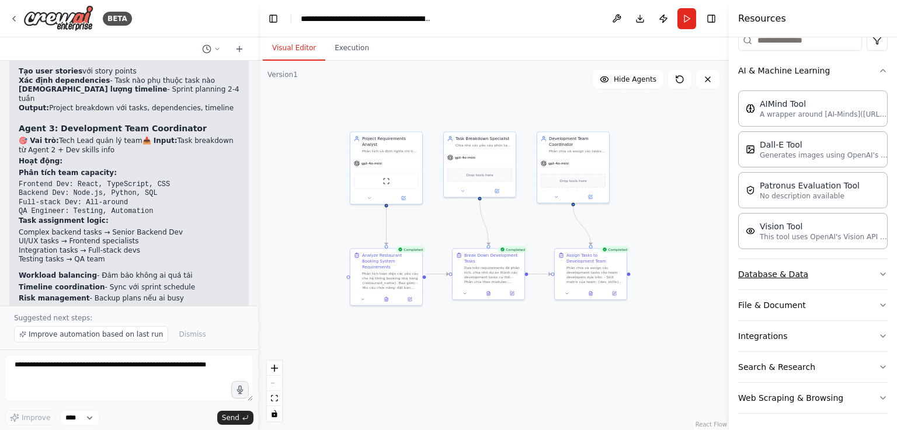
click at [878, 272] on icon "button" at bounding box center [882, 274] width 9 height 9
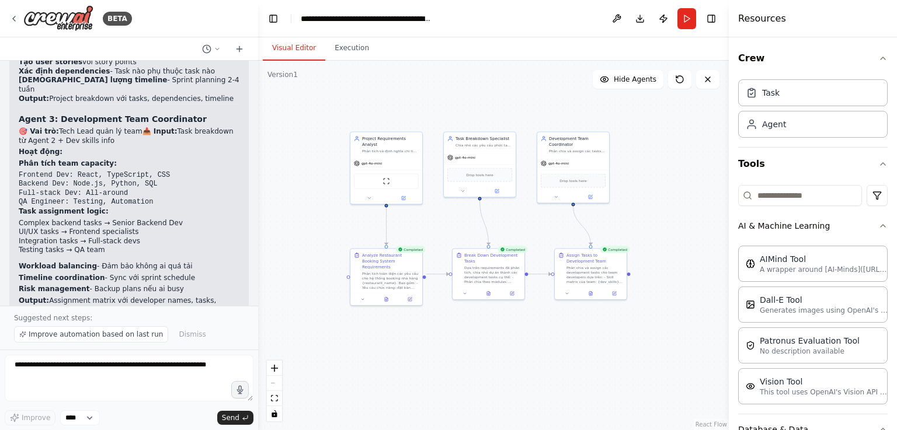
scroll to position [1394, 0]
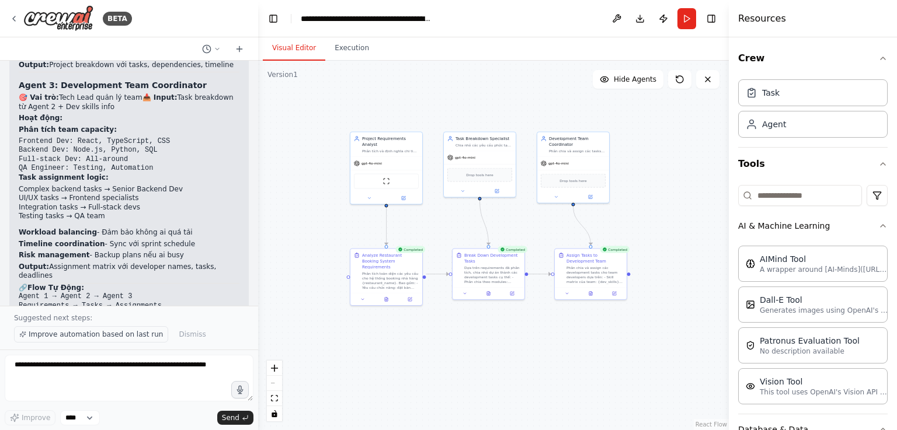
click at [104, 336] on span "Improve automation based on last run" at bounding box center [96, 334] width 134 height 9
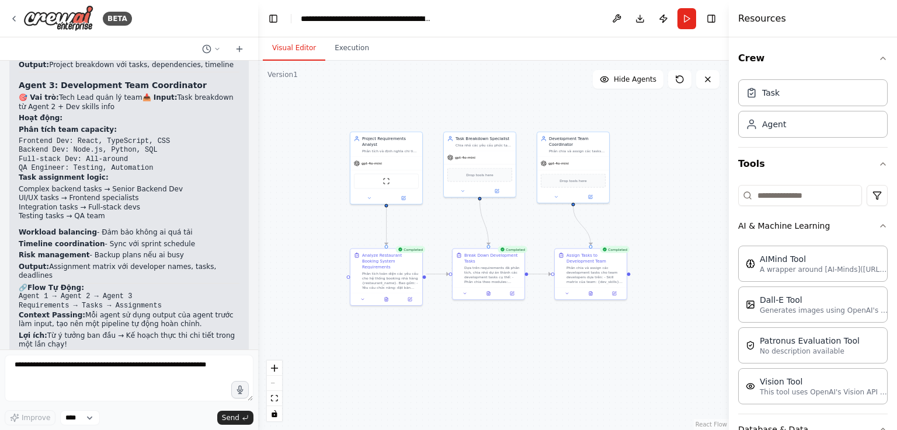
scroll to position [1439, 0]
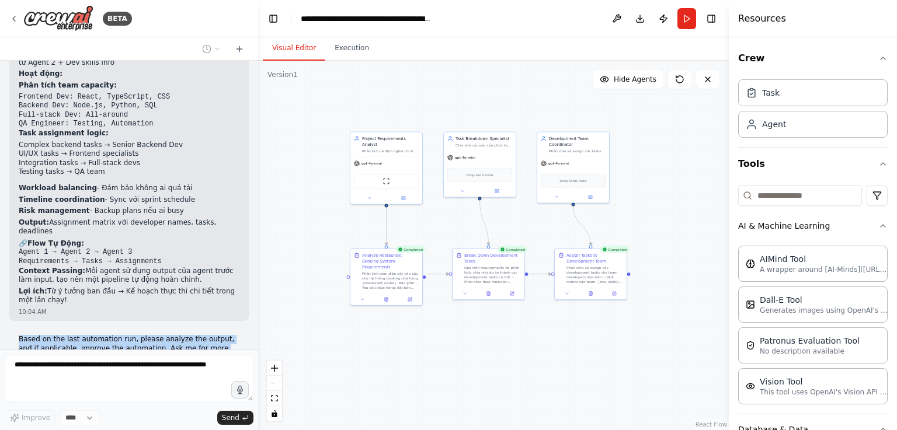
drag, startPoint x: 19, startPoint y: 273, endPoint x: 86, endPoint y: 286, distance: 67.9
click at [86, 335] on p "Based on the last automation run, please analyze the output, and if applicable,…" at bounding box center [129, 348] width 221 height 27
copy p "Based on the last automation run, please analyze the output, and if applicable,…"
click at [167, 335] on p "Based on the last automation run, please analyze the output, and if applicable,…" at bounding box center [129, 348] width 221 height 27
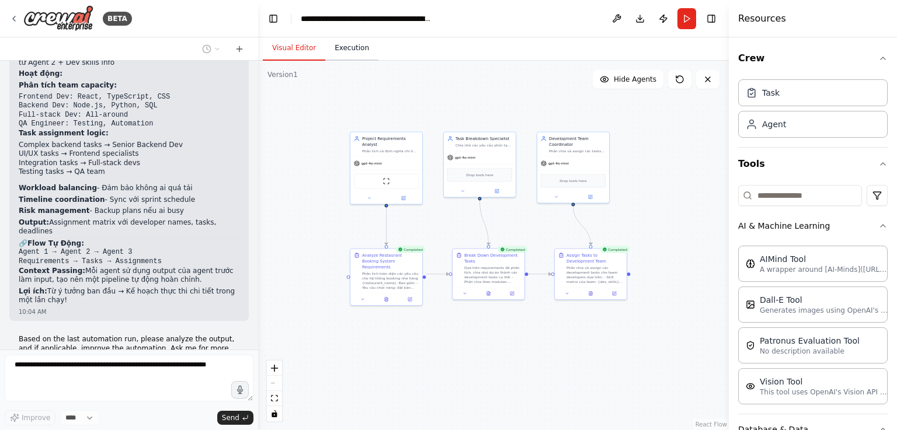
click at [354, 52] on button "Execution" at bounding box center [351, 48] width 53 height 25
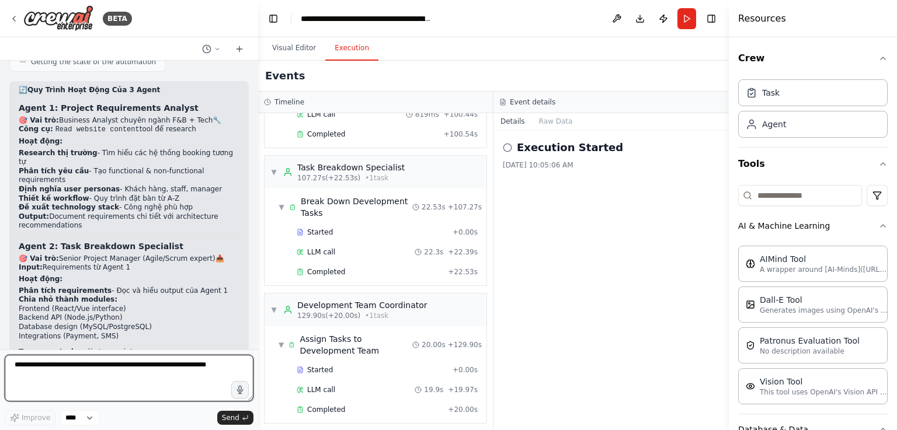
scroll to position [1168, 0]
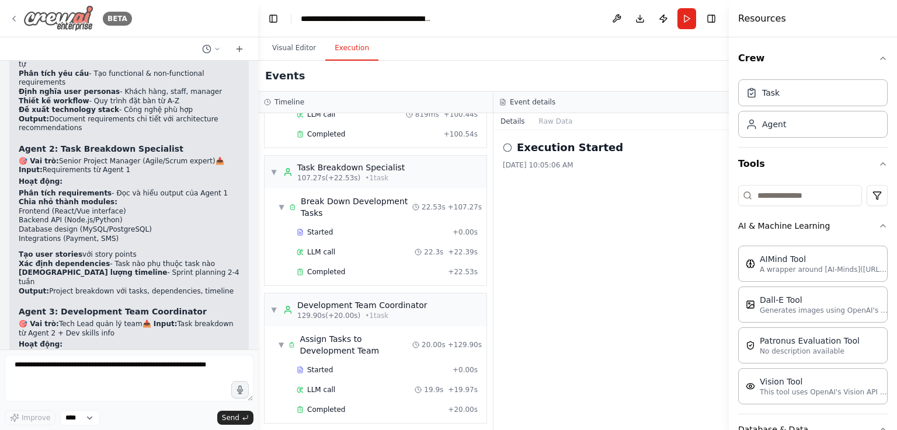
click at [74, 16] on img at bounding box center [58, 18] width 70 height 26
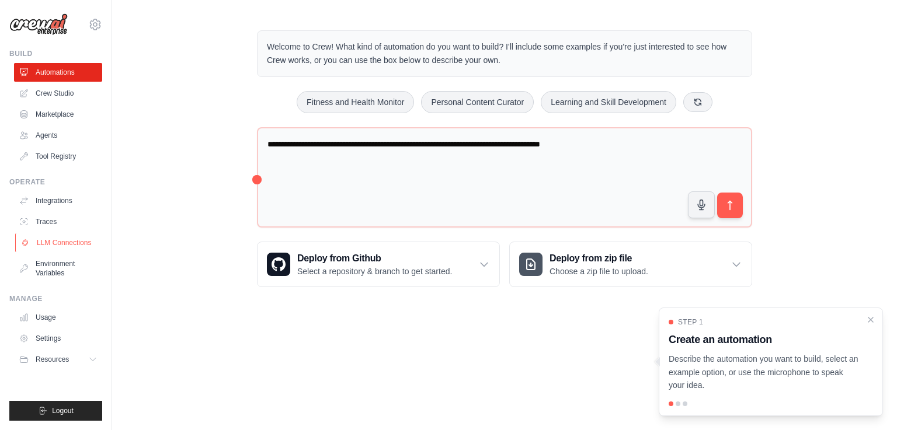
click at [66, 241] on link "LLM Connections" at bounding box center [59, 243] width 88 height 19
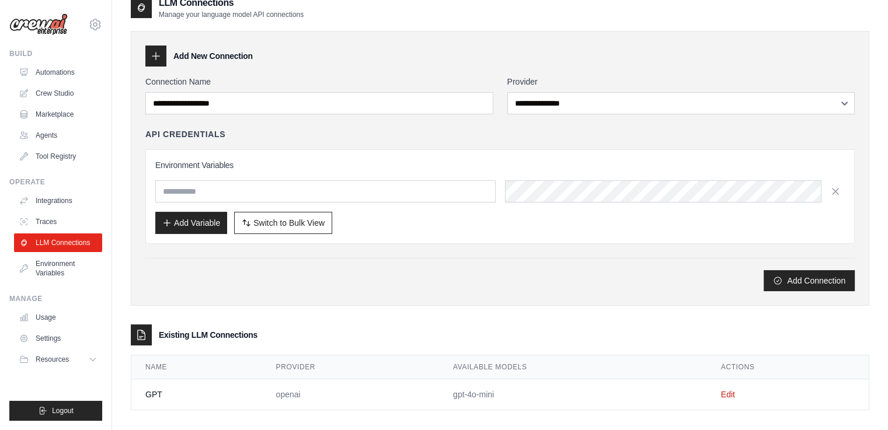
scroll to position [25, 0]
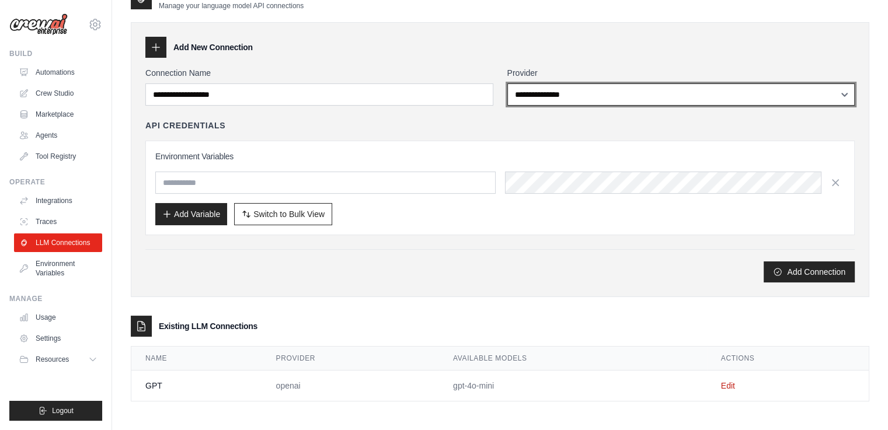
click at [593, 88] on select "**********" at bounding box center [681, 94] width 348 height 22
select select "******"
click at [507, 83] on select "**********" at bounding box center [681, 94] width 348 height 22
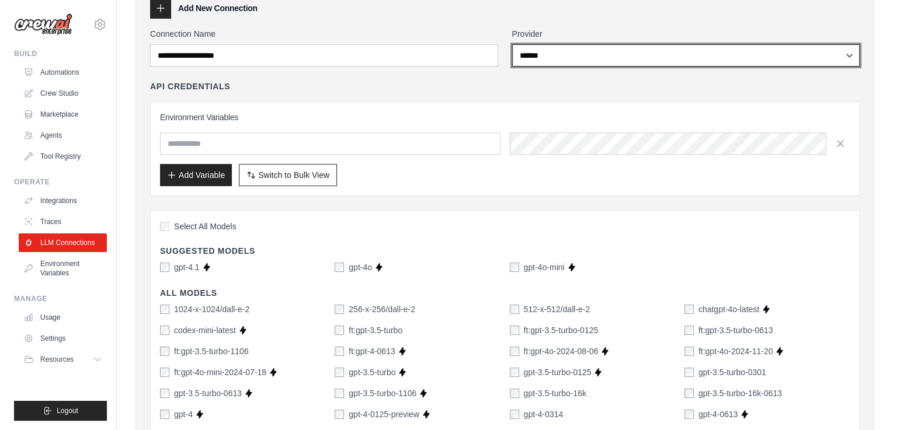
scroll to position [0, 0]
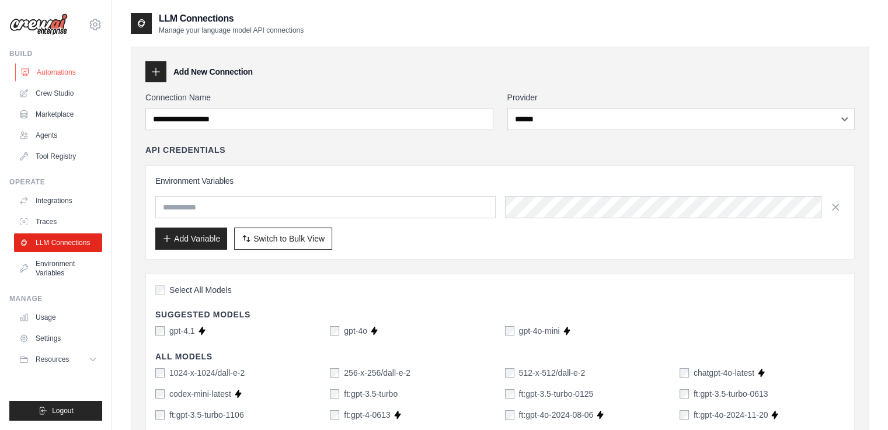
click at [58, 75] on link "Automations" at bounding box center [59, 72] width 88 height 19
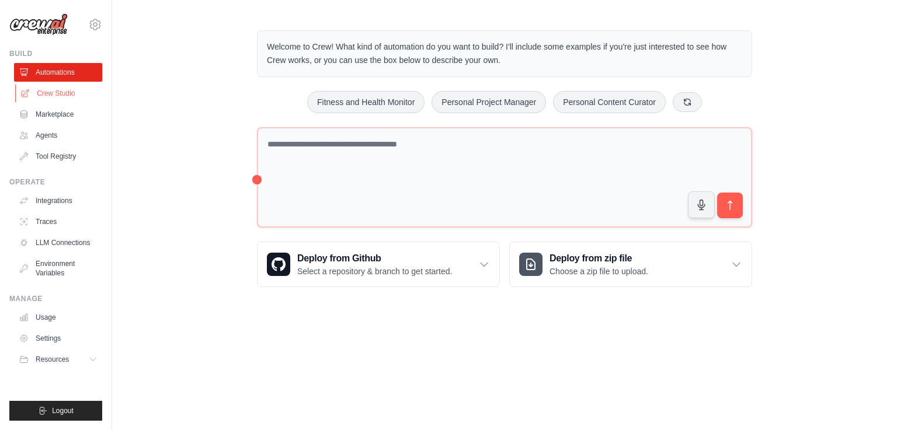
click at [50, 93] on link "Crew Studio" at bounding box center [59, 93] width 88 height 19
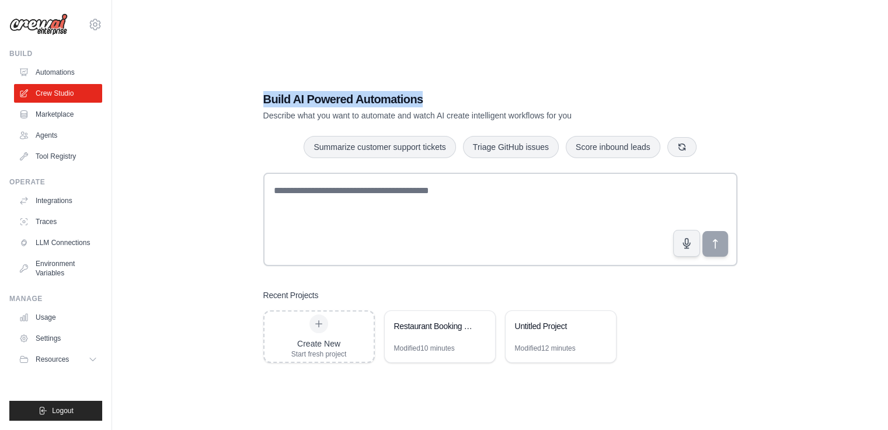
drag, startPoint x: 263, startPoint y: 100, endPoint x: 438, endPoint y: 100, distance: 175.7
click at [438, 100] on h1 "Build AI Powered Automations" at bounding box center [459, 99] width 392 height 16
click at [264, 102] on h1 "Build AI Powered Automations" at bounding box center [459, 99] width 392 height 16
drag, startPoint x: 264, startPoint y: 98, endPoint x: 416, endPoint y: 98, distance: 151.8
click at [416, 98] on h1 "Build AI Powered Automations" at bounding box center [459, 99] width 392 height 16
